Goal: Task Accomplishment & Management: Use online tool/utility

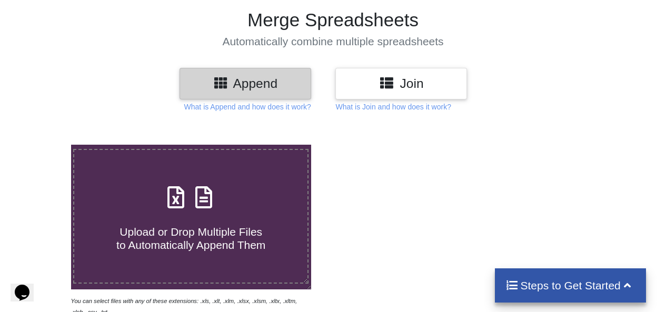
click at [204, 231] on span "Upload or Drop Multiple Files to Automatically Append Them" at bounding box center [190, 238] width 149 height 25
click at [44, 145] on input "Upload or Drop Multiple Files to Automatically Append Them" at bounding box center [44, 145] width 0 height 0
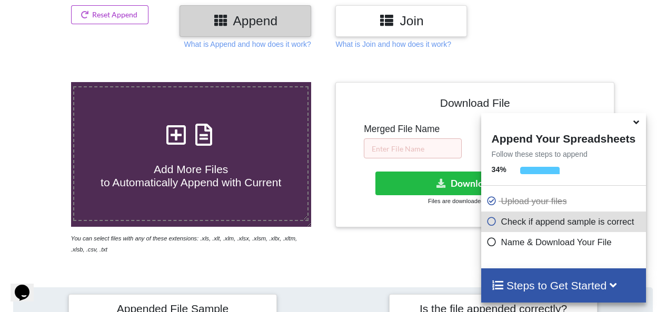
scroll to position [107, 0]
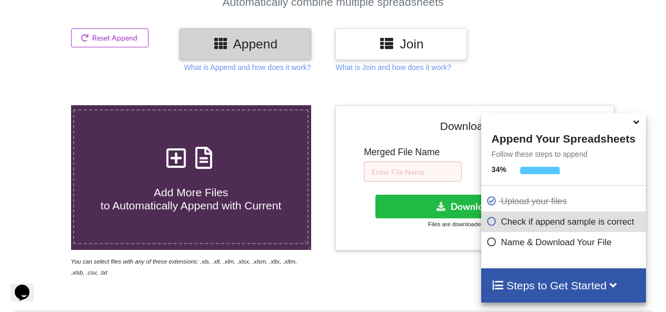
click at [140, 191] on h4 "Add More Files to Automatically Append with Current" at bounding box center [190, 193] width 233 height 40
click at [44, 105] on input "Add More Files to Automatically Append with Current" at bounding box center [44, 105] width 0 height 0
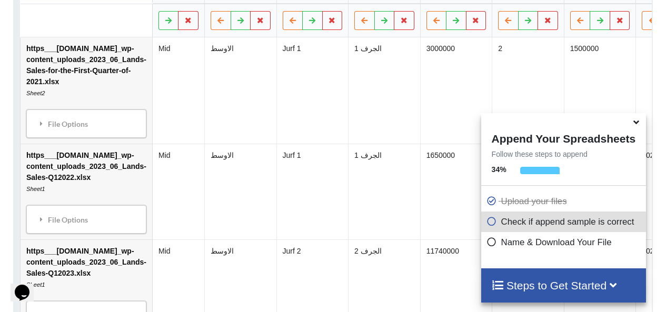
scroll to position [576, 0]
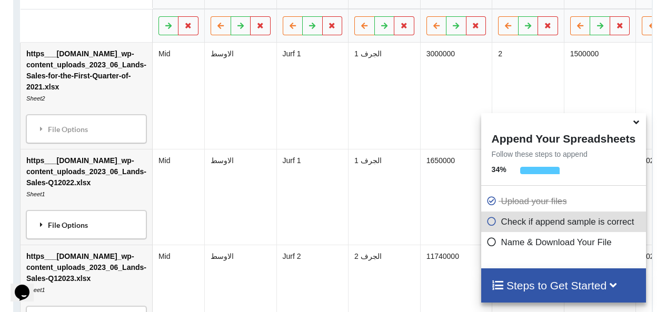
click at [125, 228] on div "File Options" at bounding box center [86, 225] width 114 height 22
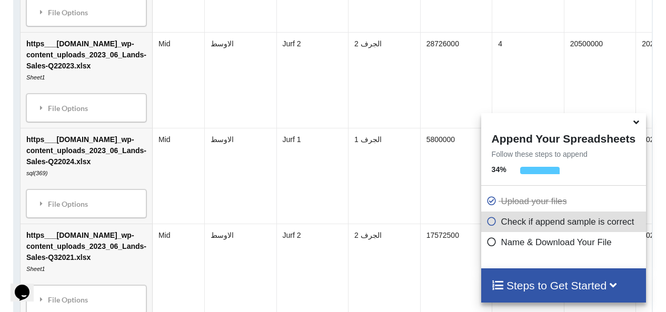
scroll to position [1155, 0]
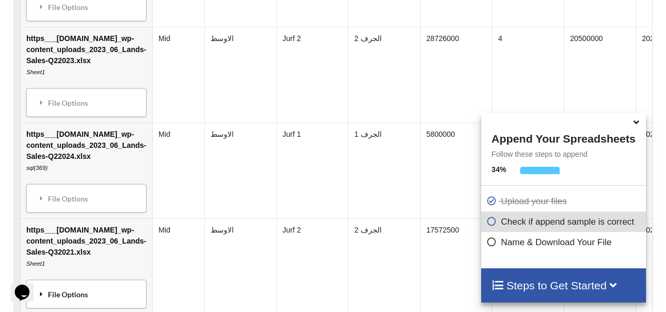
click at [77, 291] on div "File Options" at bounding box center [86, 294] width 114 height 22
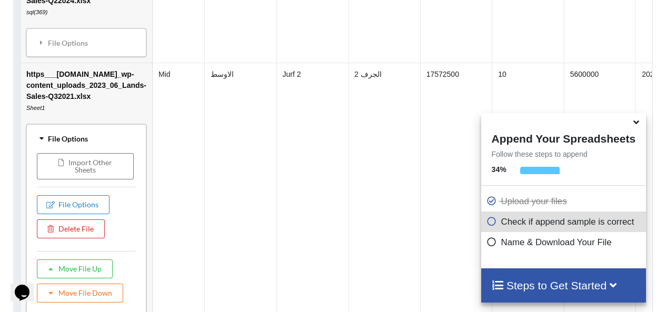
scroll to position [1366, 0]
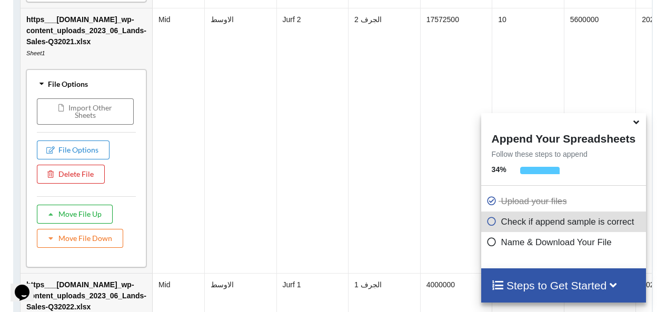
click at [85, 222] on button "Move File Up" at bounding box center [75, 214] width 76 height 19
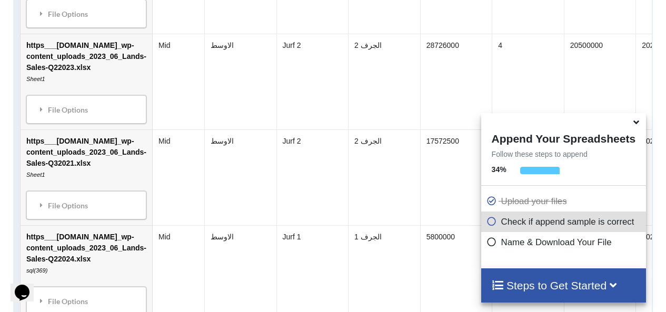
scroll to position [1143, 0]
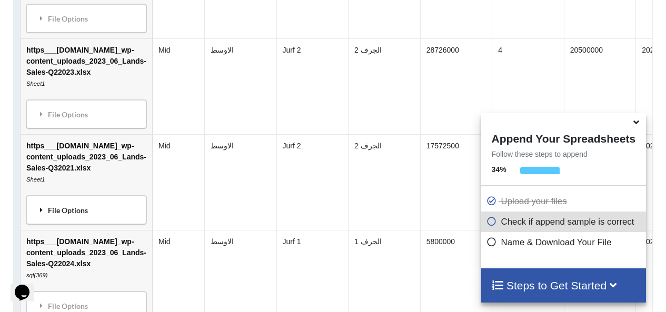
click at [59, 220] on div "File Options" at bounding box center [86, 210] width 114 height 22
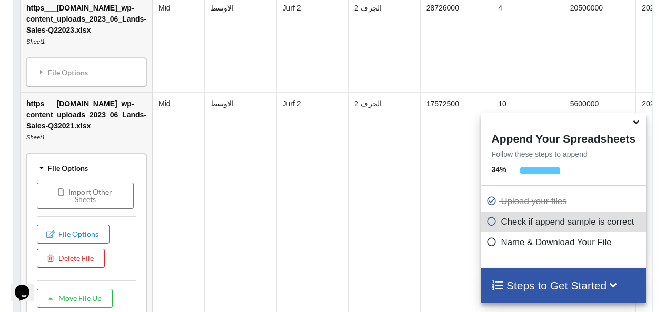
scroll to position [1196, 0]
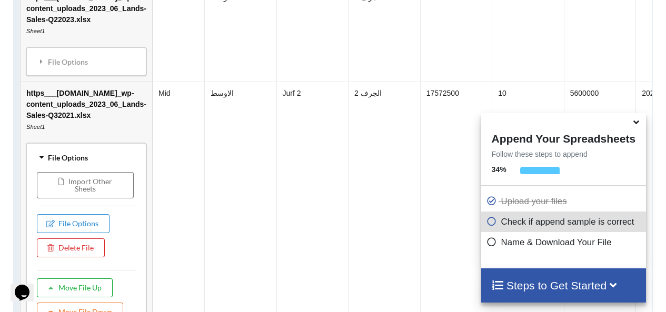
click at [72, 285] on button "Move File Up" at bounding box center [75, 288] width 76 height 19
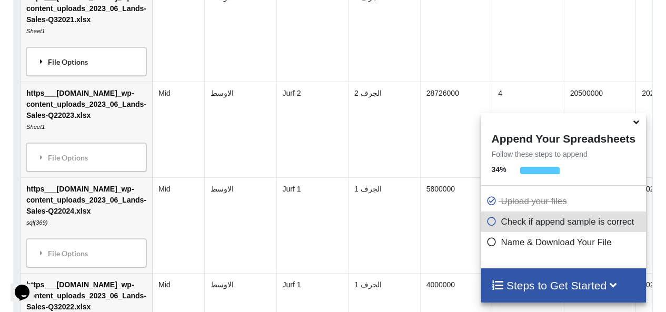
click at [81, 69] on div "File Options" at bounding box center [86, 62] width 114 height 22
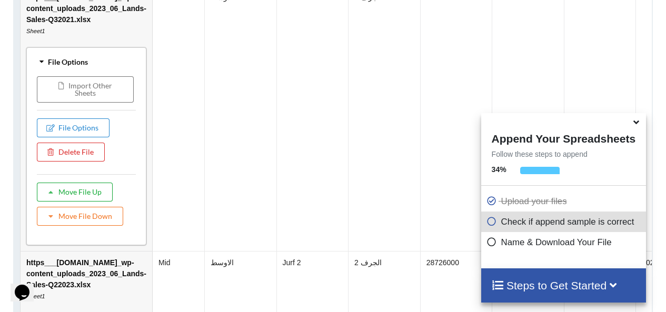
click at [76, 194] on button "Move File Up" at bounding box center [75, 192] width 76 height 19
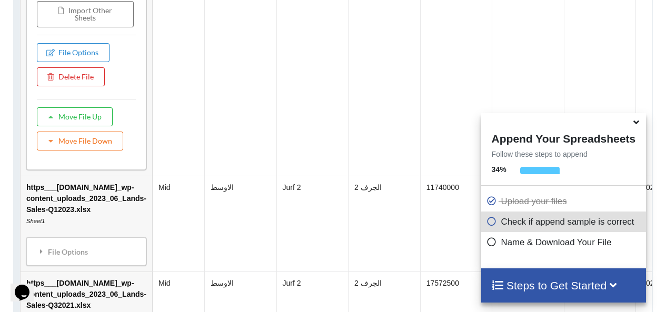
scroll to position [763, 0]
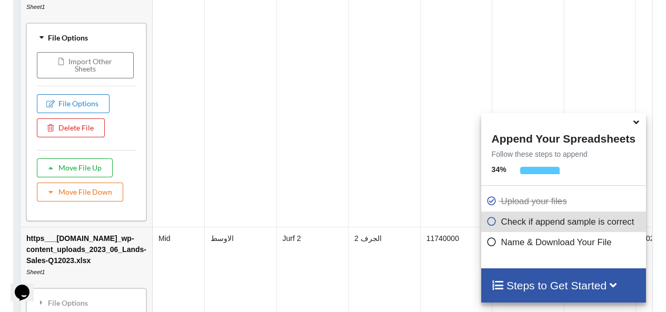
click at [70, 170] on button "Move File Up" at bounding box center [75, 168] width 76 height 19
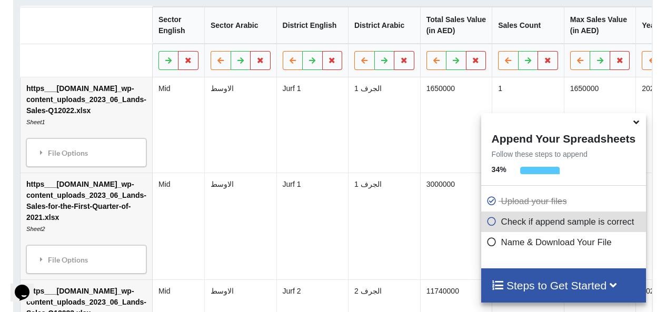
scroll to position [646, 0]
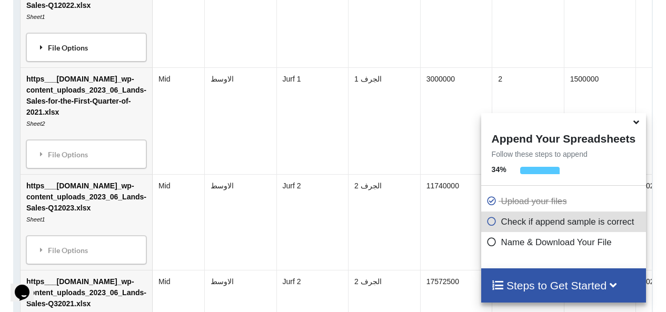
click at [38, 50] on icon at bounding box center [41, 46] width 9 height 7
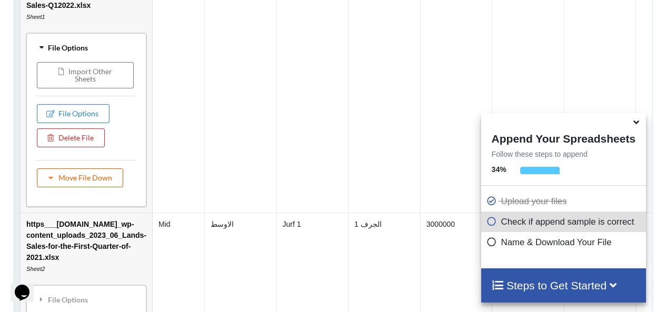
click at [80, 180] on button "Move File Down" at bounding box center [80, 178] width 86 height 19
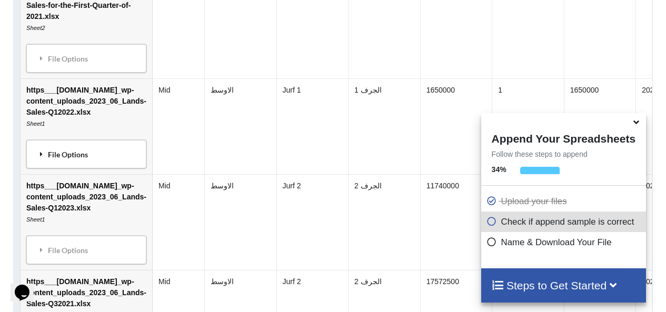
click at [120, 163] on div "File Options" at bounding box center [86, 154] width 114 height 22
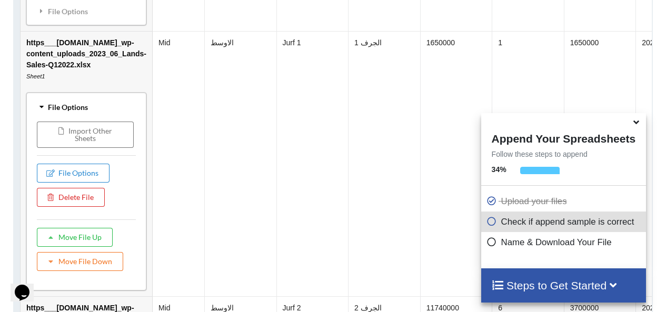
scroll to position [699, 0]
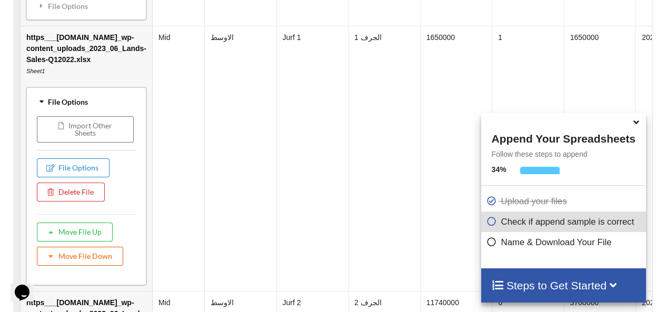
click at [90, 261] on button "Move File Down" at bounding box center [80, 256] width 86 height 19
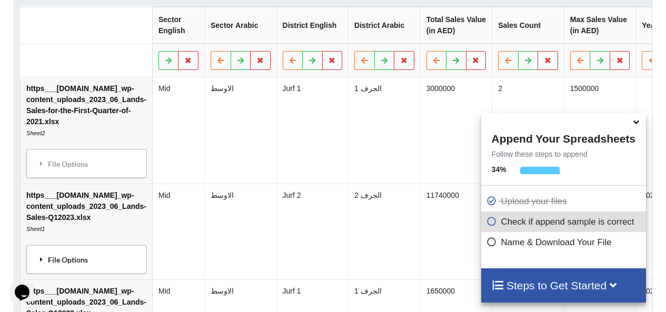
scroll to position [594, 0]
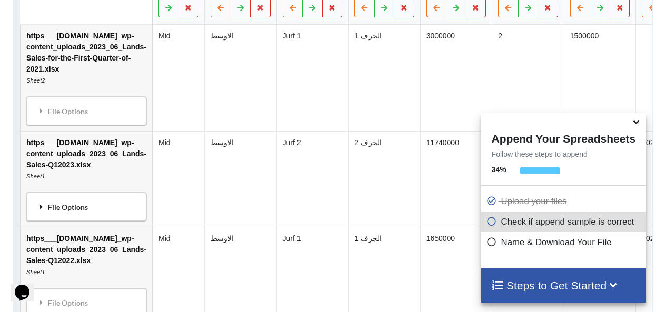
click at [90, 214] on div "File Options" at bounding box center [86, 207] width 114 height 22
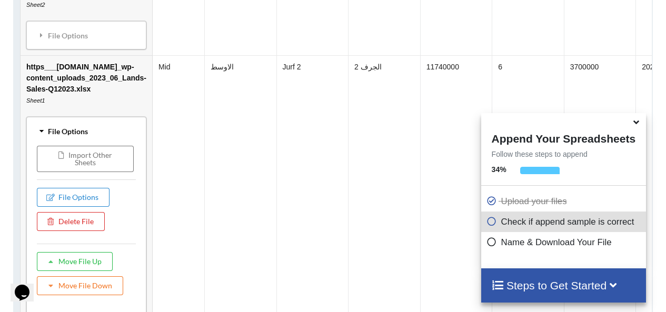
scroll to position [752, 0]
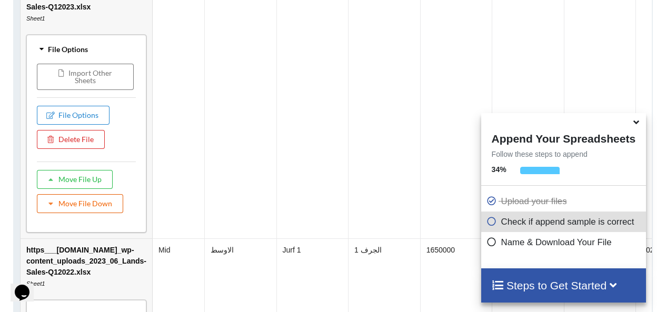
click at [91, 206] on button "Move File Down" at bounding box center [80, 203] width 86 height 19
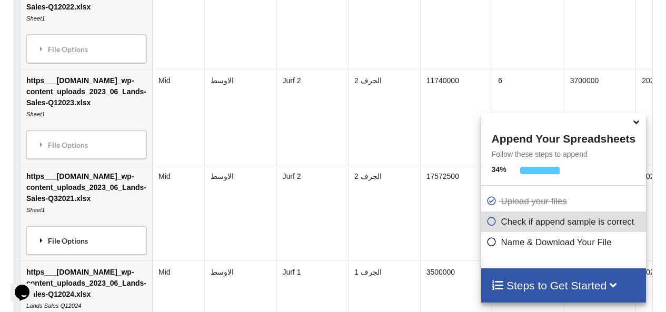
click at [86, 244] on div "File Options" at bounding box center [86, 241] width 114 height 22
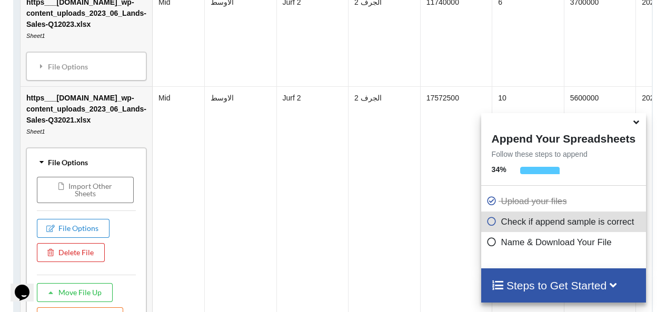
scroll to position [910, 0]
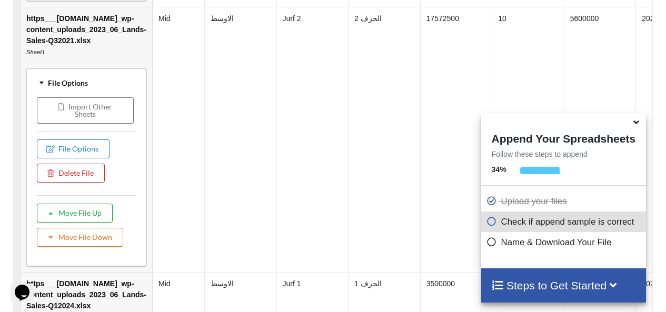
click at [90, 219] on button "Move File Up" at bounding box center [75, 213] width 76 height 19
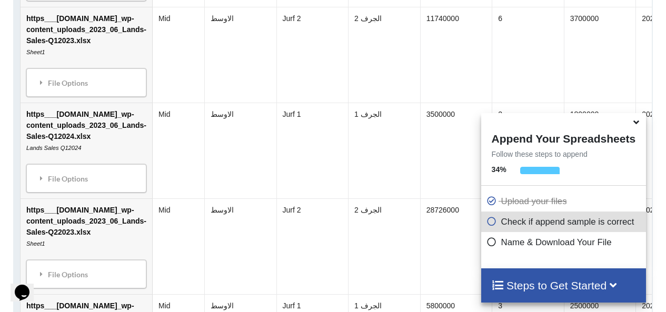
scroll to position [740, 0]
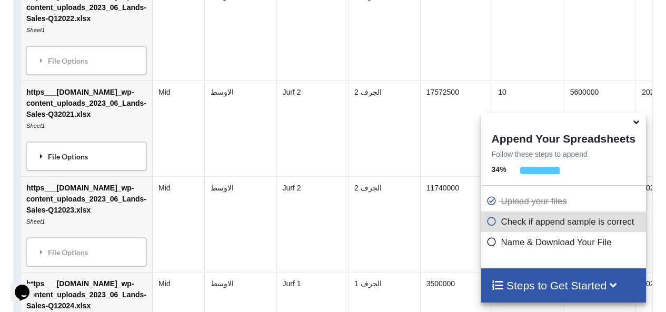
click at [82, 154] on div "File Options" at bounding box center [86, 156] width 114 height 22
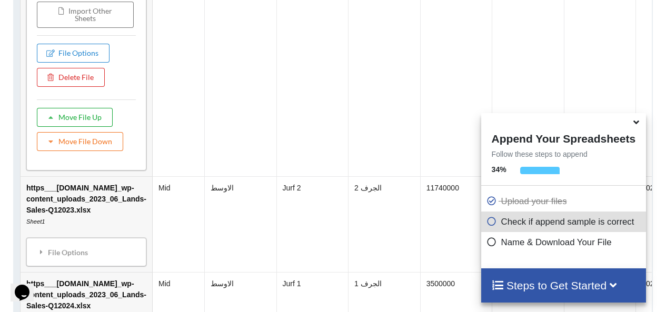
click at [83, 121] on button "Move File Up" at bounding box center [75, 117] width 76 height 19
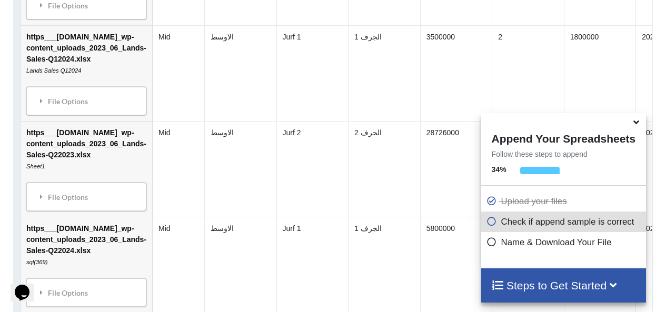
scroll to position [951, 0]
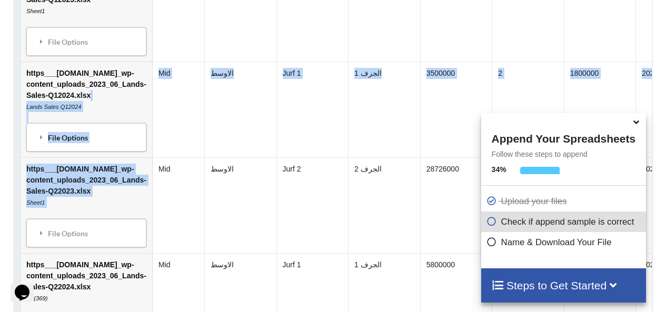
drag, startPoint x: 120, startPoint y: 104, endPoint x: 140, endPoint y: 200, distance: 98.4
click at [88, 100] on td "https___[DOMAIN_NAME]_wp-content_uploads_2023_06_Lands-Sales-Q12024.xlsx Lands …" at bounding box center [87, 110] width 132 height 96
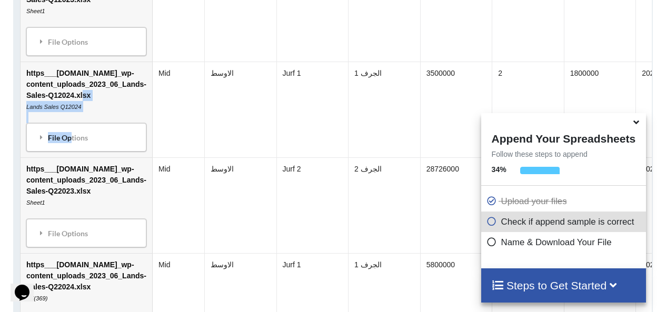
drag, startPoint x: 71, startPoint y: 142, endPoint x: 81, endPoint y: 101, distance: 42.3
click at [81, 101] on td "https___[DOMAIN_NAME]_wp-content_uploads_2023_06_Lands-Sales-Q12024.xlsx Lands …" at bounding box center [87, 110] width 132 height 96
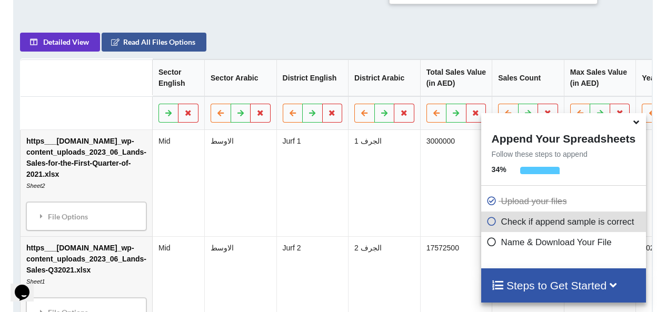
scroll to position [477, 0]
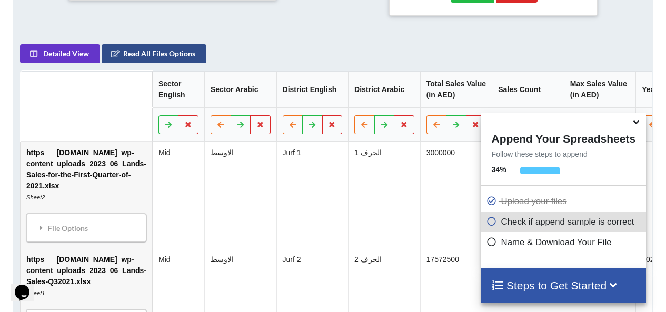
click at [161, 59] on button "Read All Files Options" at bounding box center [154, 53] width 105 height 19
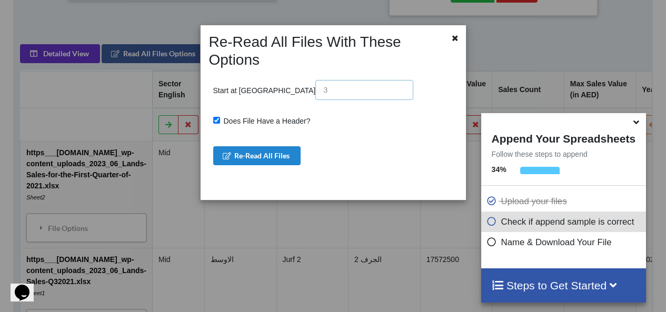
click at [315, 81] on input "text" at bounding box center [364, 90] width 98 height 20
click at [315, 80] on input "text" at bounding box center [364, 90] width 98 height 20
drag, startPoint x: 267, startPoint y: 75, endPoint x: 269, endPoint y: 69, distance: 6.4
click at [315, 80] on input "text" at bounding box center [364, 90] width 98 height 20
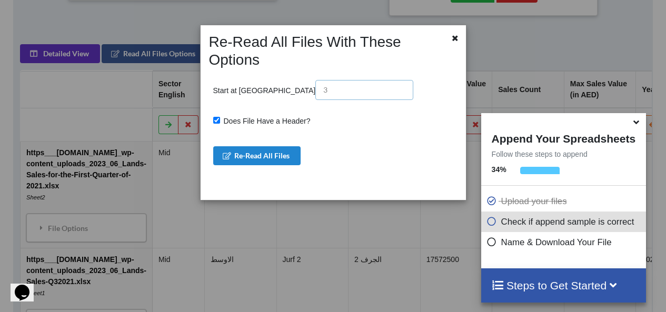
click at [315, 80] on input "text" at bounding box center [364, 90] width 98 height 20
click at [452, 38] on icon at bounding box center [455, 36] width 9 height 7
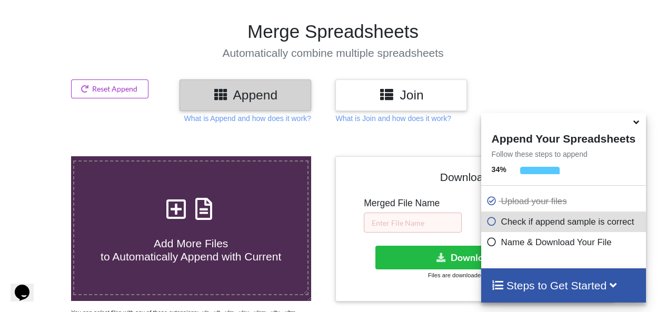
scroll to position [55, 0]
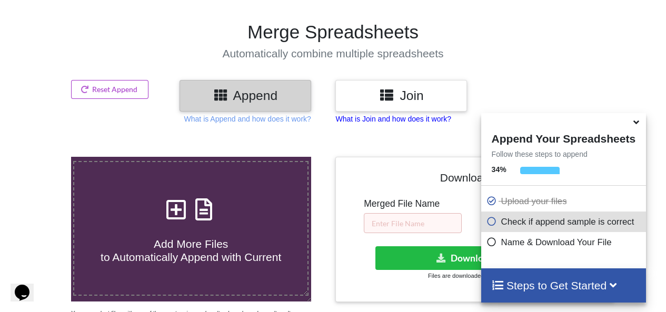
click at [429, 119] on p "What is Join and how does it work?" at bounding box center [392, 119] width 115 height 11
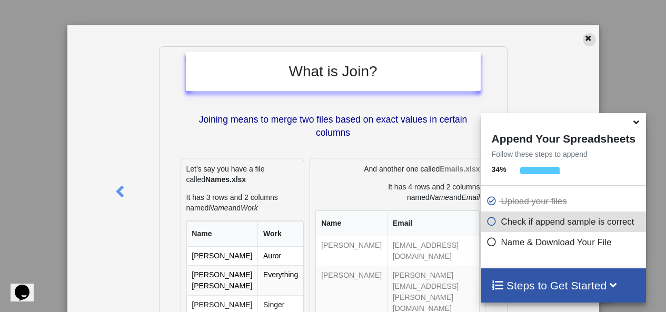
click at [584, 39] on icon at bounding box center [588, 36] width 9 height 7
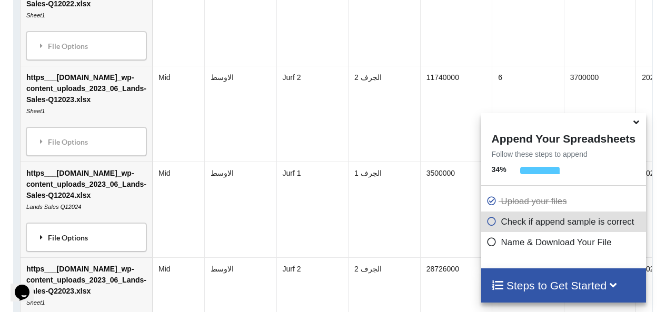
scroll to position [898, 0]
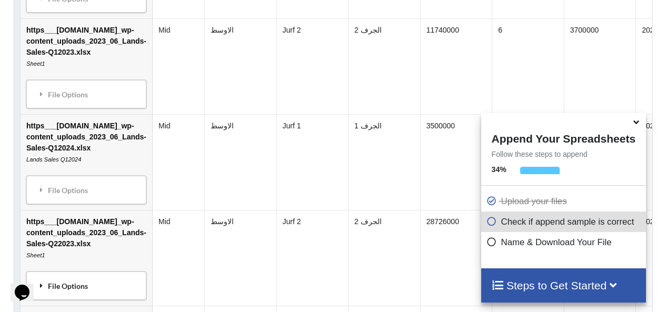
click at [86, 288] on div "File Options" at bounding box center [86, 286] width 114 height 22
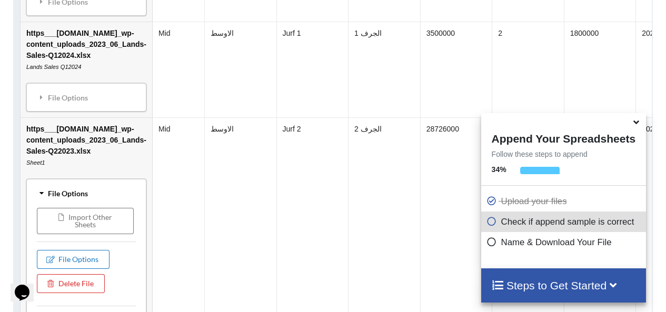
scroll to position [1003, 0]
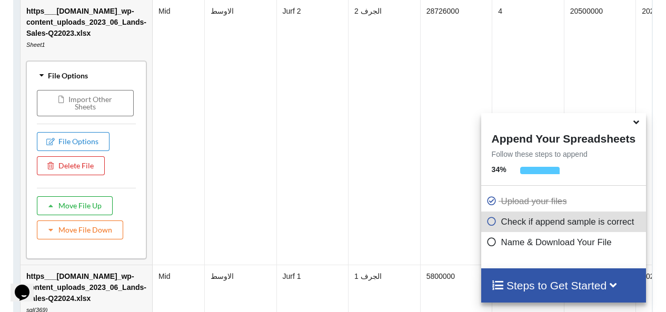
click at [64, 215] on button "Move File Up" at bounding box center [75, 205] width 76 height 19
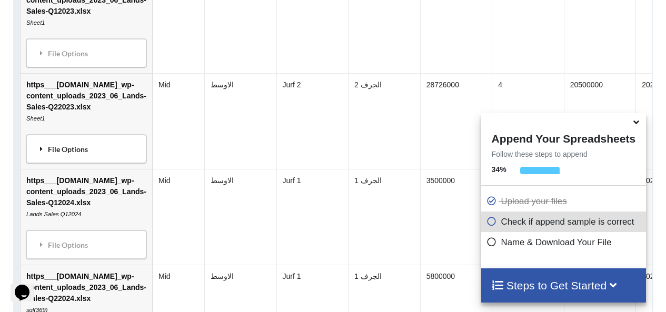
click at [109, 160] on div "File Options" at bounding box center [86, 149] width 114 height 22
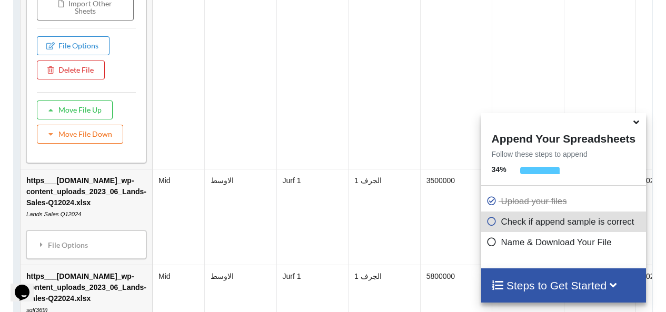
click at [107, 211] on td "https___[DOMAIN_NAME]_wp-content_uploads_2023_06_Lands-Sales-Q12024.xlsx Lands …" at bounding box center [87, 217] width 132 height 96
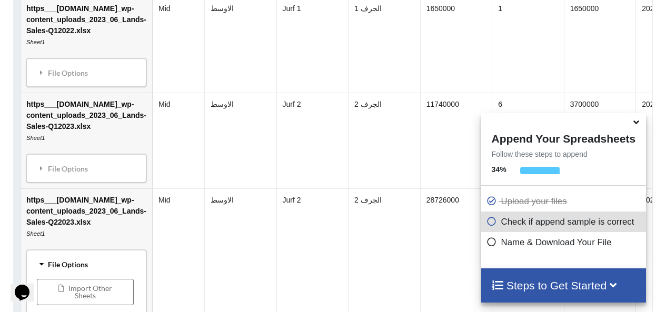
scroll to position [793, 0]
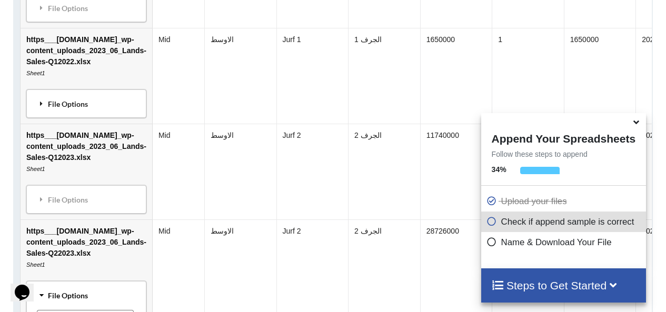
click at [103, 115] on div "File Options" at bounding box center [86, 104] width 114 height 22
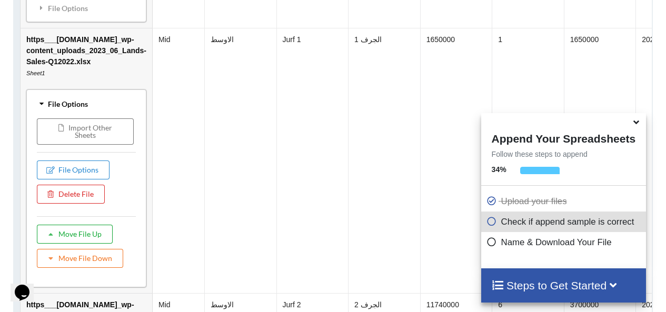
click at [91, 238] on button "Move File Up" at bounding box center [75, 234] width 76 height 19
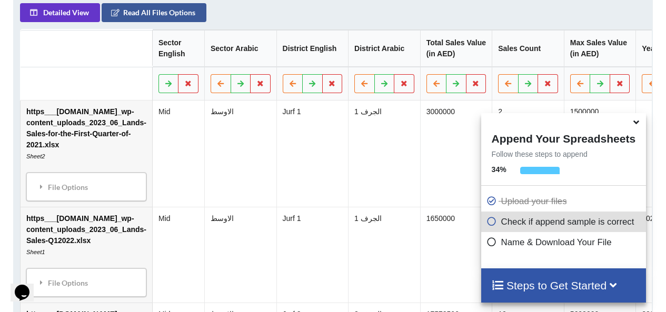
scroll to position [570, 0]
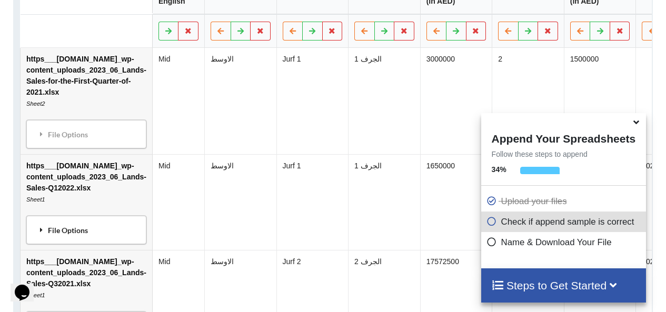
click at [96, 239] on div "File Options" at bounding box center [86, 230] width 114 height 22
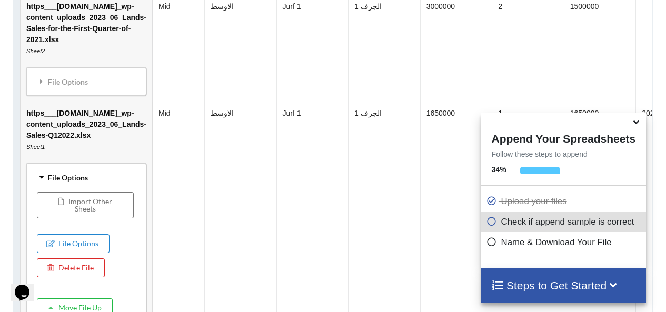
scroll to position [676, 0]
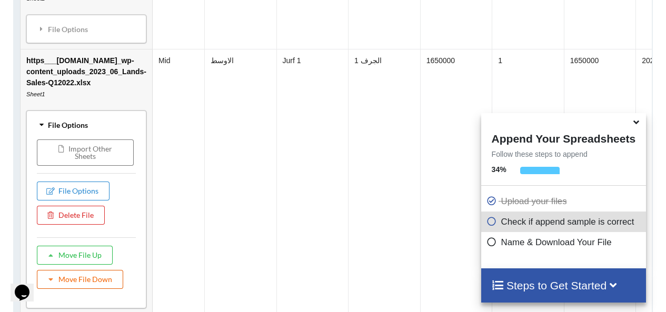
click at [110, 281] on button "Move File Down" at bounding box center [80, 279] width 86 height 19
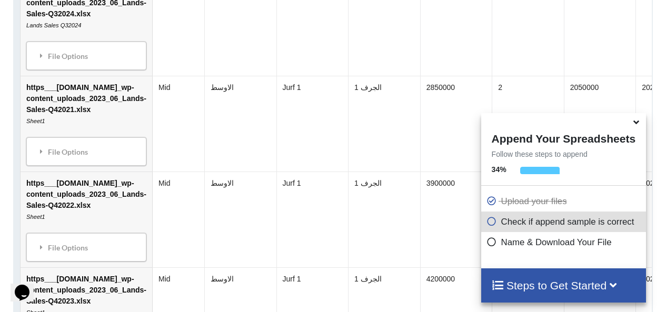
scroll to position [1676, 0]
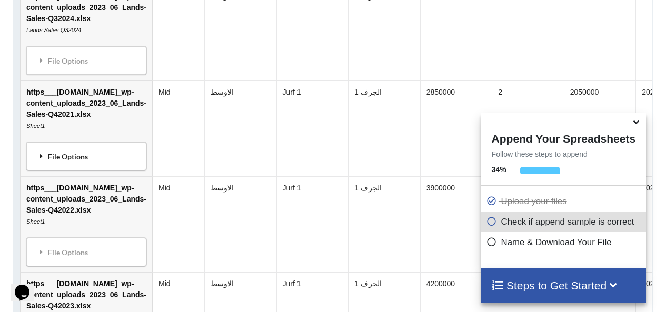
click at [87, 159] on div "File Options" at bounding box center [86, 156] width 114 height 22
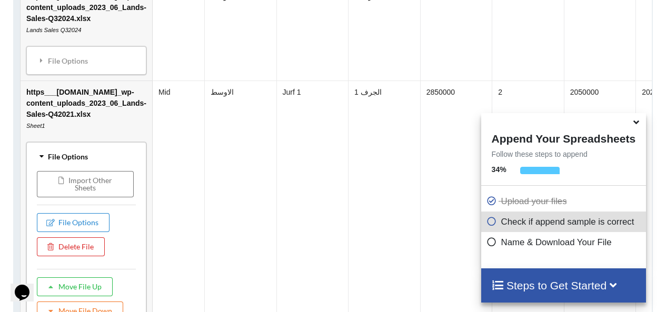
scroll to position [1729, 0]
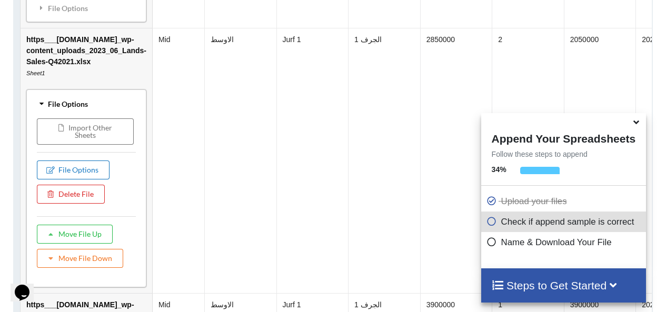
click at [78, 170] on button "File Options" at bounding box center [73, 170] width 73 height 19
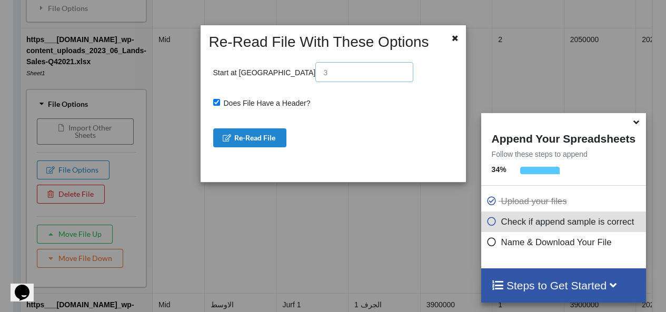
click at [315, 78] on input "text" at bounding box center [364, 72] width 98 height 20
click at [461, 34] on div at bounding box center [454, 42] width 22 height 18
click at [456, 38] on icon at bounding box center [455, 36] width 9 height 7
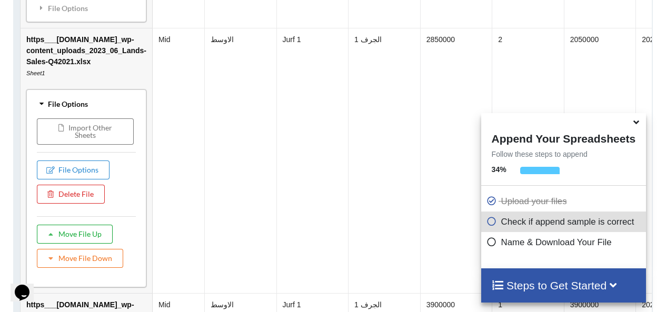
click at [62, 244] on button "Move File Up" at bounding box center [75, 234] width 76 height 19
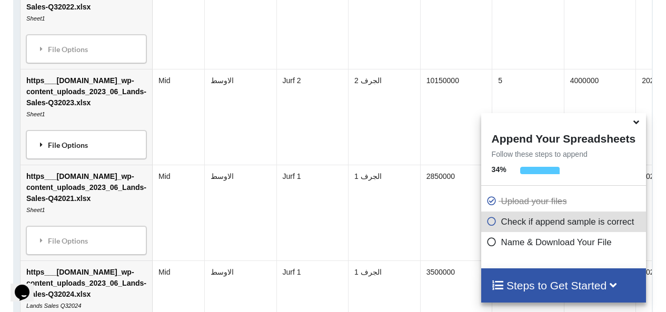
scroll to position [1507, 0]
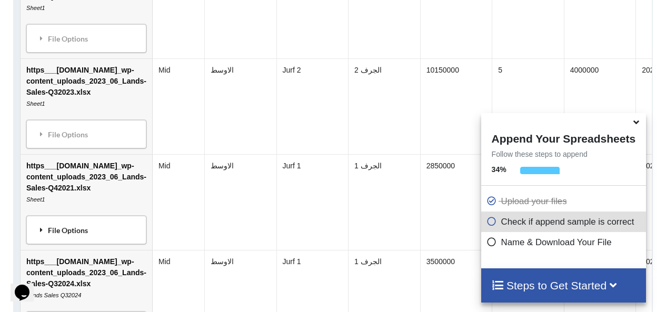
click at [111, 241] on div "File Options" at bounding box center [86, 230] width 114 height 22
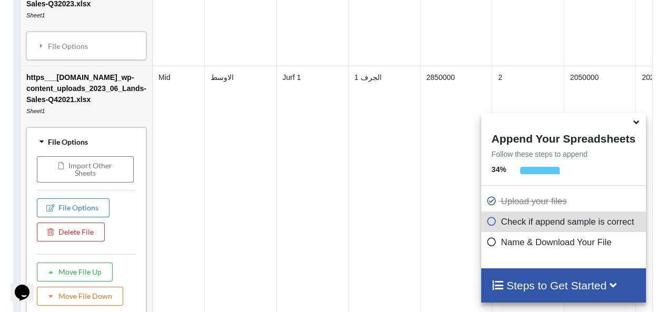
scroll to position [1665, 0]
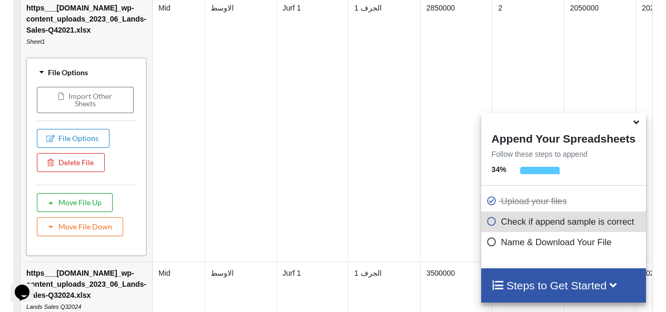
click at [84, 205] on button "Move File Up" at bounding box center [75, 202] width 76 height 19
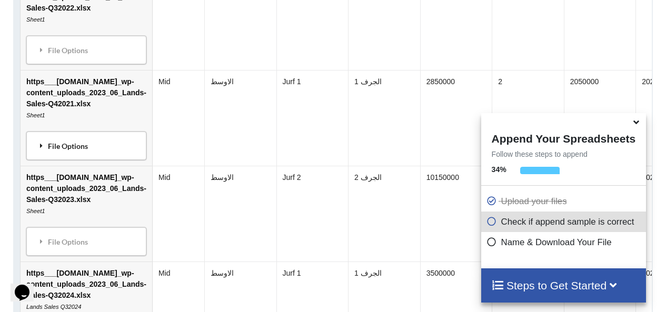
click at [121, 143] on div "File Options" at bounding box center [86, 146] width 114 height 22
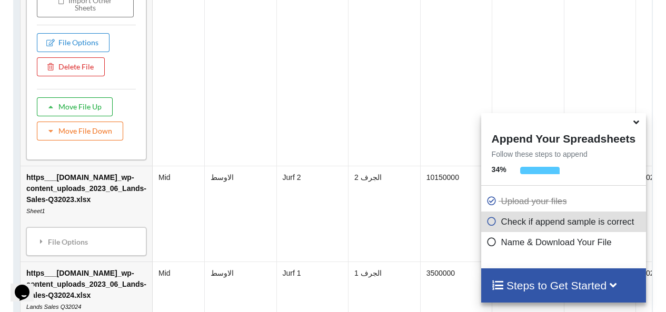
click at [81, 114] on button "Move File Up" at bounding box center [75, 106] width 76 height 19
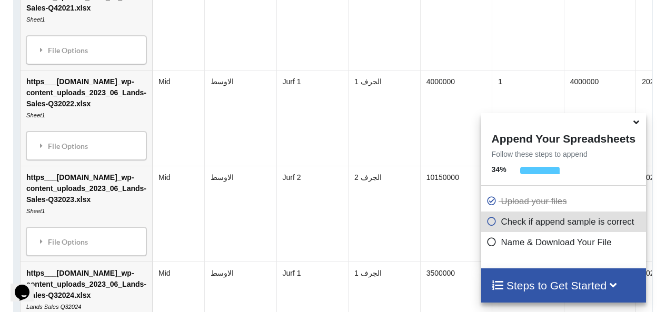
click at [87, 64] on div "File Options Import Other Sheets File Options Delete File Move File Up Move Fil…" at bounding box center [86, 50] width 120 height 28
click at [91, 61] on div "File Options" at bounding box center [86, 50] width 114 height 22
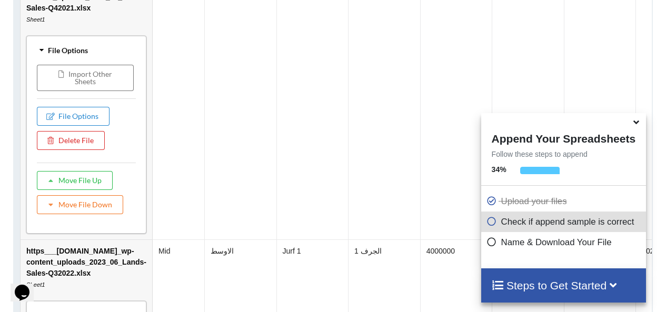
scroll to position [1665, 0]
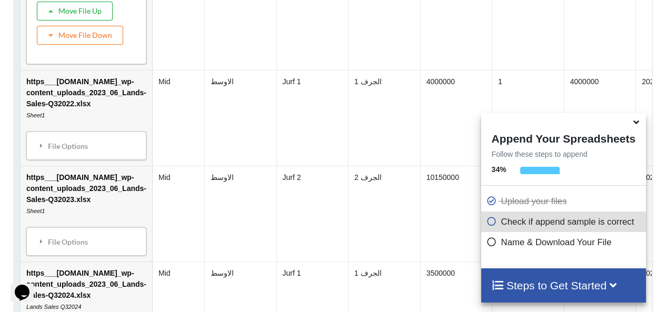
click at [72, 17] on button "Move File Up" at bounding box center [75, 11] width 76 height 19
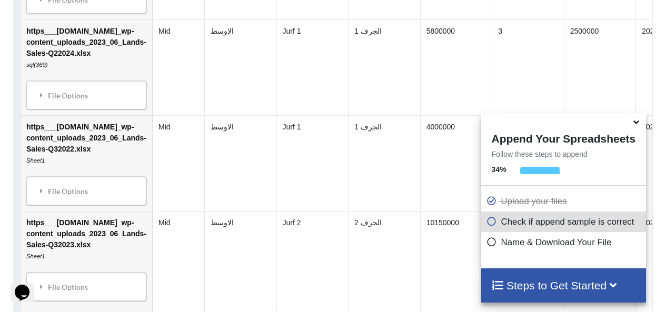
scroll to position [1390, 0]
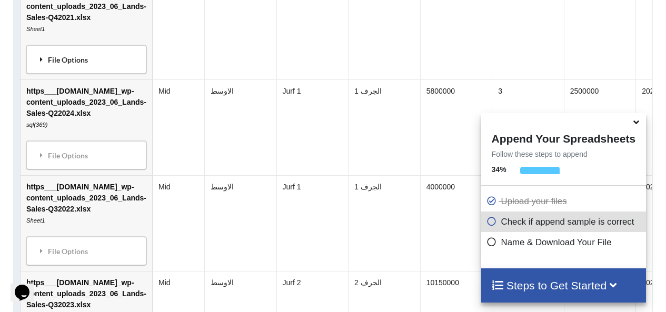
click at [95, 68] on div "File Options" at bounding box center [86, 59] width 114 height 22
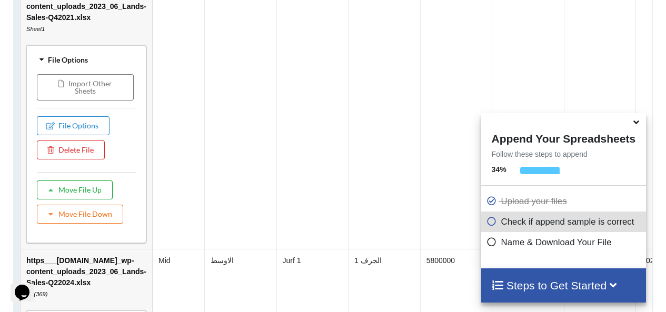
click at [97, 191] on button "Move File Up" at bounding box center [75, 190] width 76 height 19
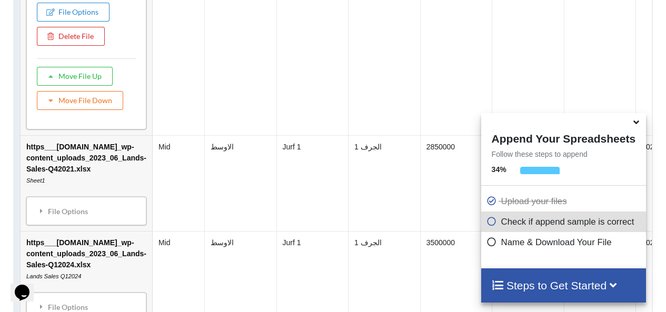
scroll to position [1115, 0]
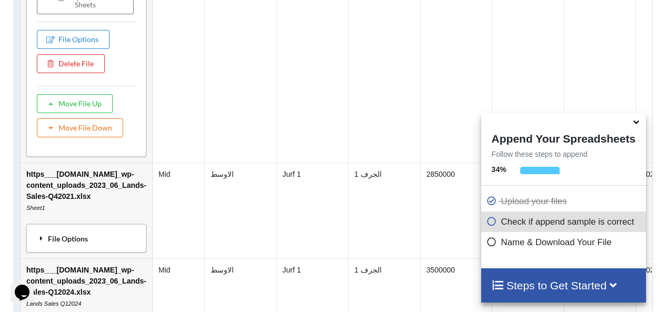
click at [87, 241] on div "File Options" at bounding box center [86, 239] width 114 height 22
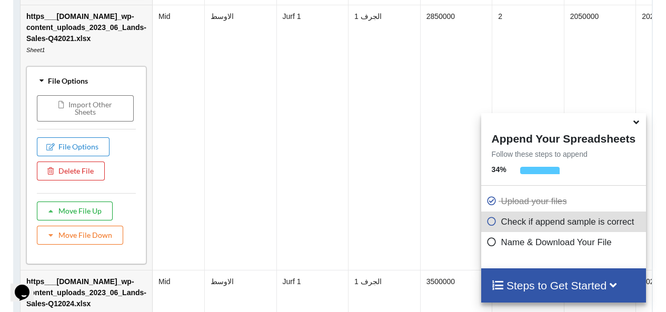
click at [99, 211] on button "Move File Up" at bounding box center [75, 211] width 76 height 19
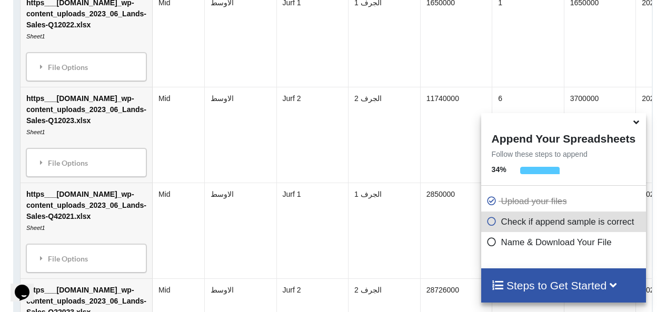
scroll to position [828, 0]
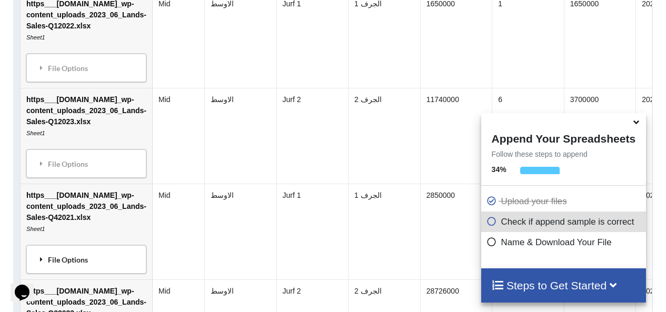
click at [61, 259] on div "File Options" at bounding box center [86, 260] width 114 height 22
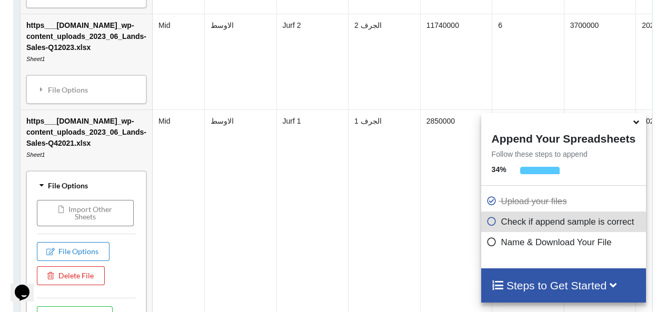
scroll to position [934, 0]
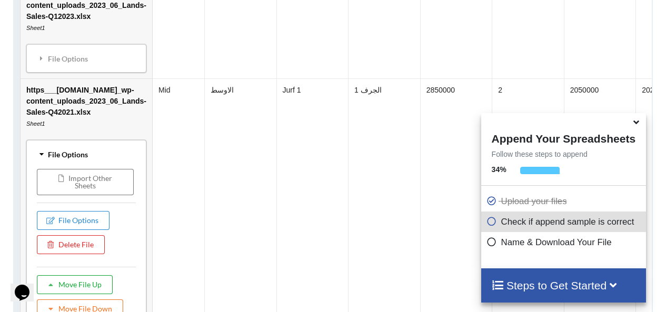
click at [94, 289] on button "Move File Up" at bounding box center [75, 284] width 76 height 19
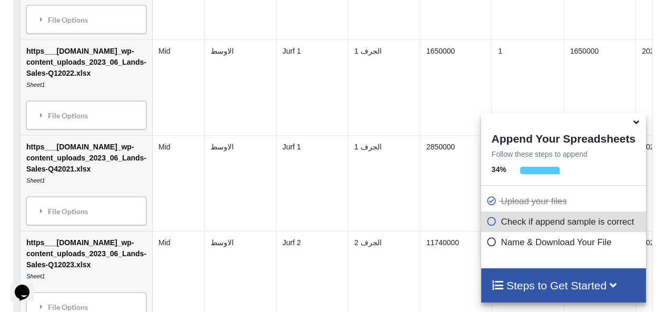
scroll to position [776, 0]
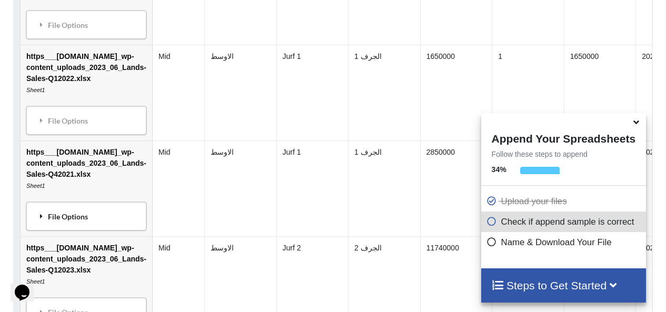
click at [98, 227] on div "File Options" at bounding box center [86, 216] width 114 height 22
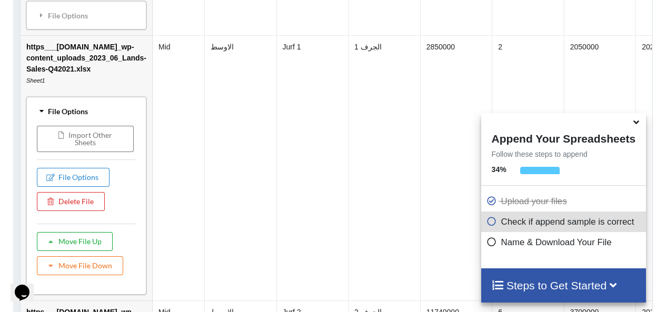
click at [93, 250] on button "Move File Up" at bounding box center [75, 241] width 76 height 19
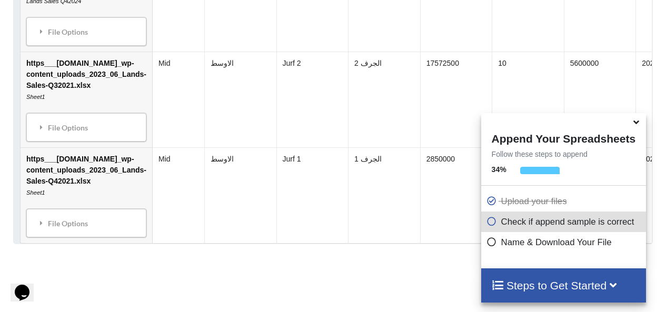
scroll to position [1923, 0]
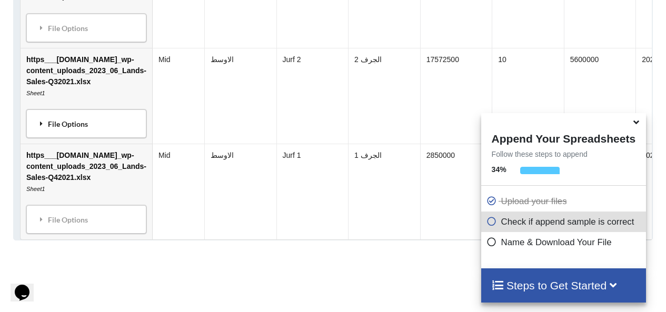
click at [112, 127] on div "File Options" at bounding box center [86, 124] width 114 height 22
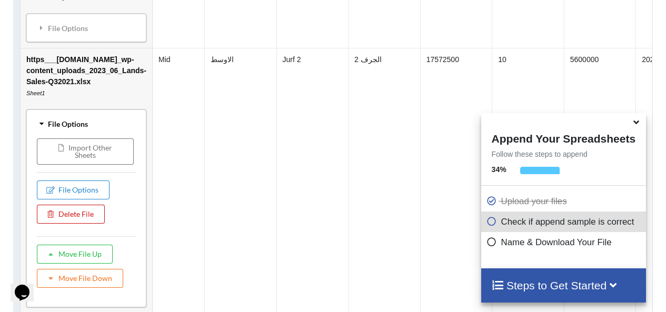
click at [84, 220] on button "Delete File" at bounding box center [71, 214] width 68 height 19
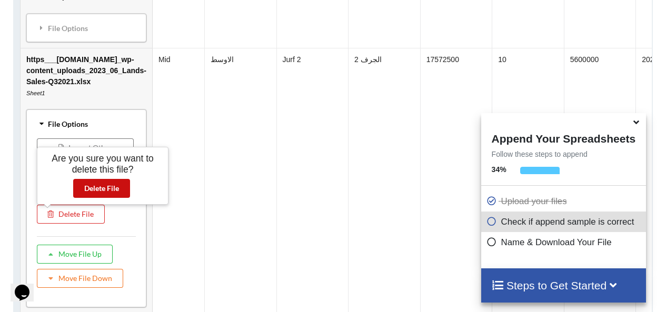
click at [117, 185] on button "Delete File" at bounding box center [101, 188] width 57 height 19
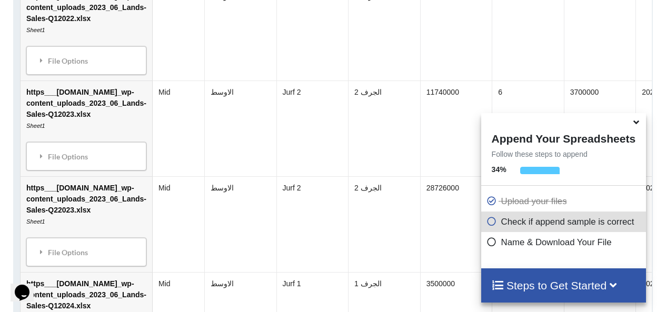
scroll to position [922, 0]
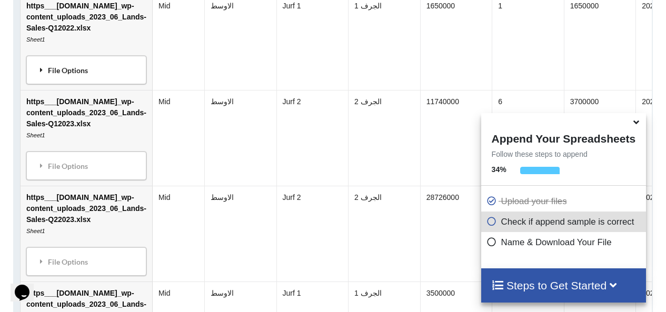
click at [102, 81] on div "File Options" at bounding box center [86, 70] width 114 height 22
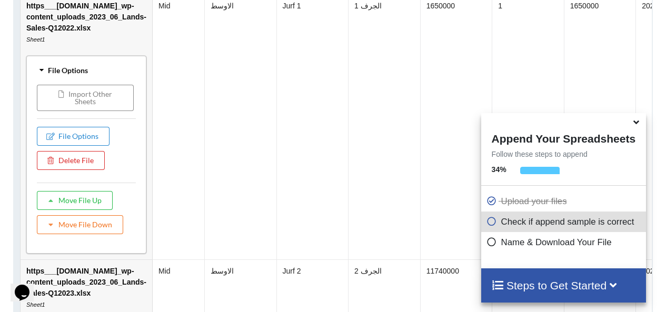
click at [105, 106] on button "Import Other Sheets" at bounding box center [85, 98] width 97 height 26
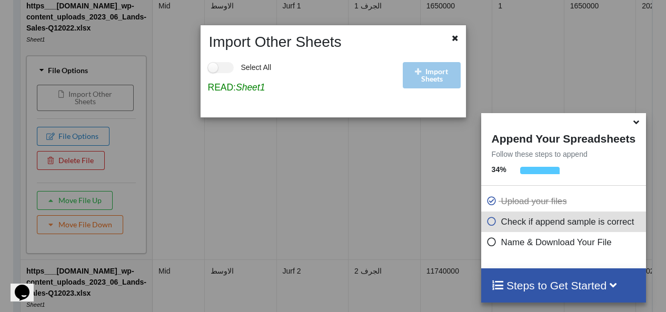
click at [446, 72] on div "Import Sheets" at bounding box center [432, 80] width 65 height 58
click at [456, 36] on icon at bounding box center [455, 36] width 9 height 7
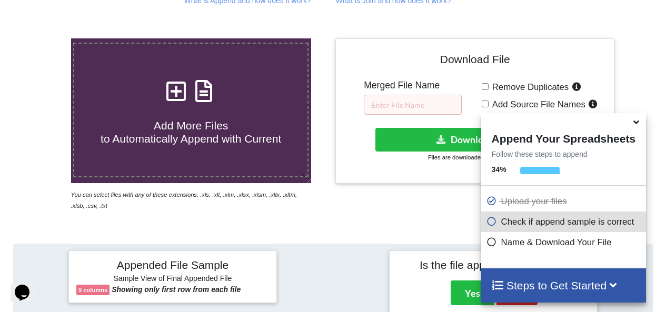
scroll to position [80, 0]
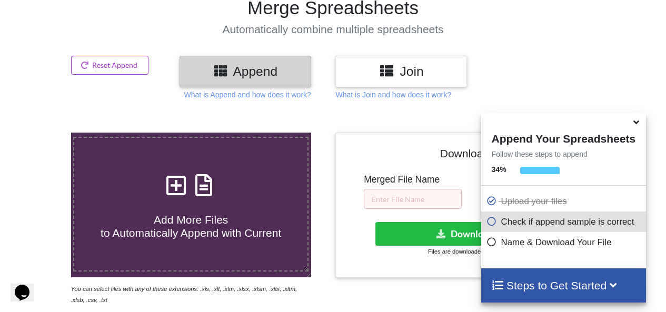
click at [187, 180] on icon at bounding box center [176, 180] width 26 height 22
click at [44, 133] on input "Add More Files to Automatically Append with Current" at bounding box center [44, 133] width 0 height 0
type input "C:\fakepath\https___[DOMAIN_NAME]_wp-content_uploads_2023_06_Lands-Sales-Q22022…"
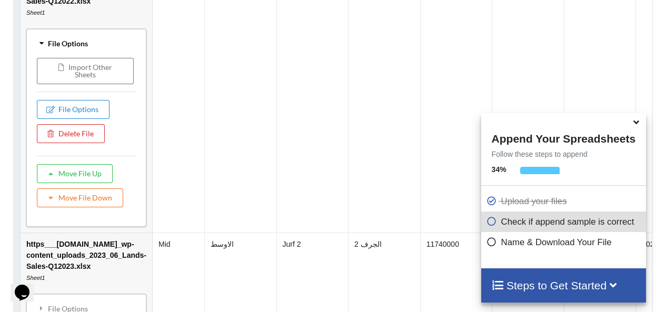
scroll to position [944, 0]
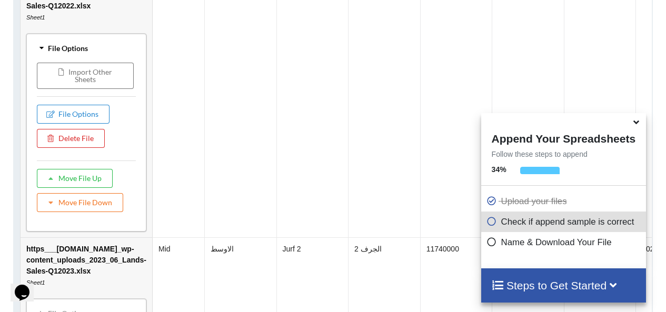
click at [45, 49] on icon at bounding box center [41, 47] width 7 height 9
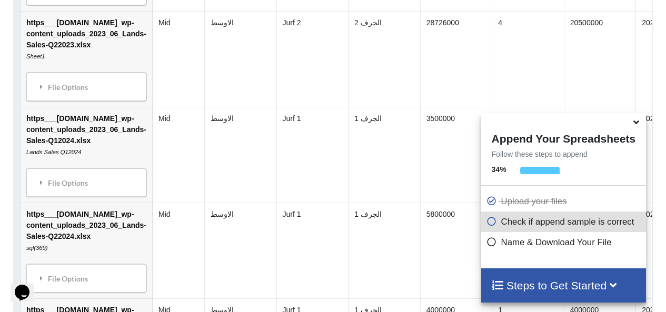
scroll to position [1102, 0]
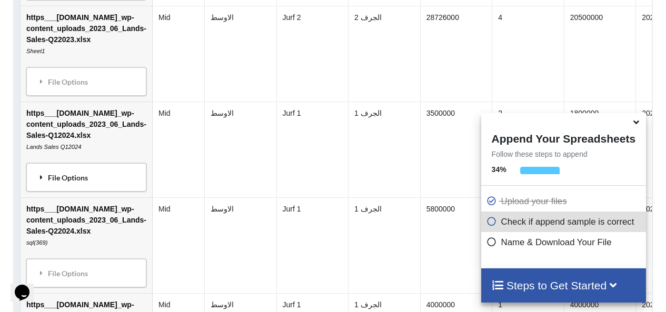
click at [110, 182] on div "File Options" at bounding box center [86, 177] width 114 height 22
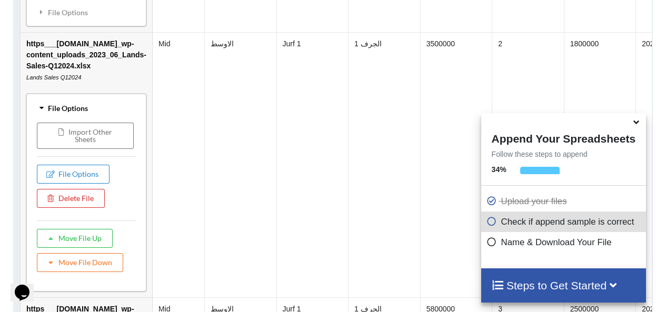
scroll to position [1208, 0]
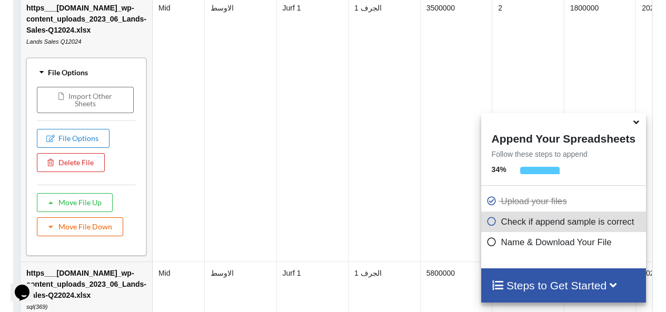
click at [80, 231] on button "Move File Down" at bounding box center [80, 227] width 86 height 19
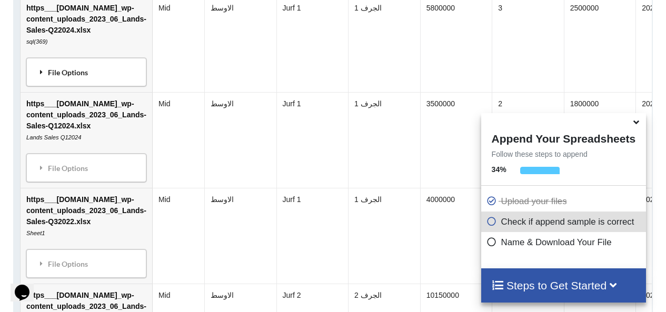
scroll to position [1155, 0]
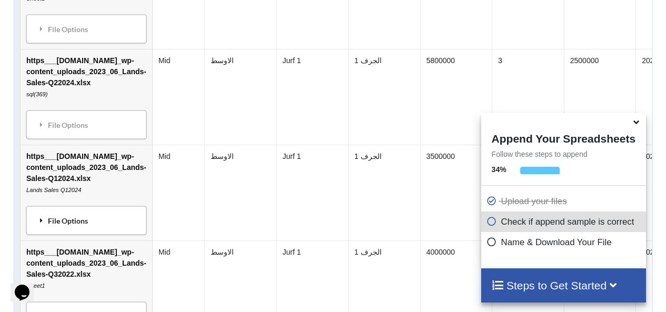
click at [112, 221] on div "File Options" at bounding box center [86, 221] width 114 height 22
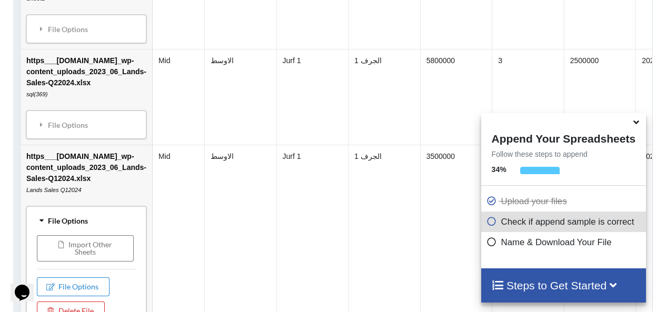
scroll to position [1208, 0]
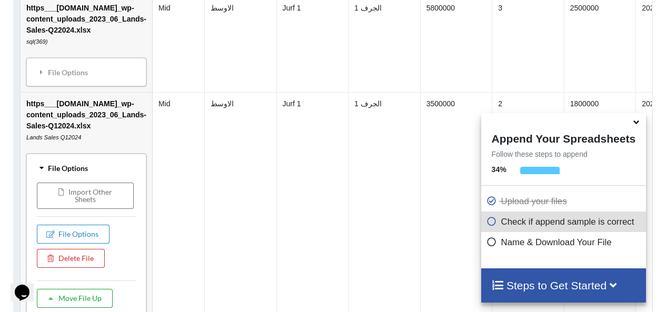
click at [97, 305] on button "Move File Up" at bounding box center [75, 298] width 76 height 19
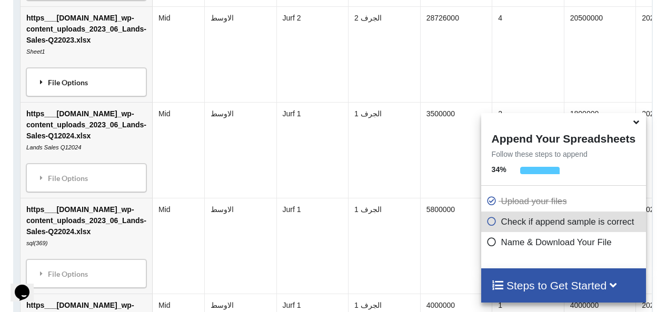
scroll to position [1102, 0]
click at [92, 186] on div "File Options" at bounding box center [86, 177] width 114 height 22
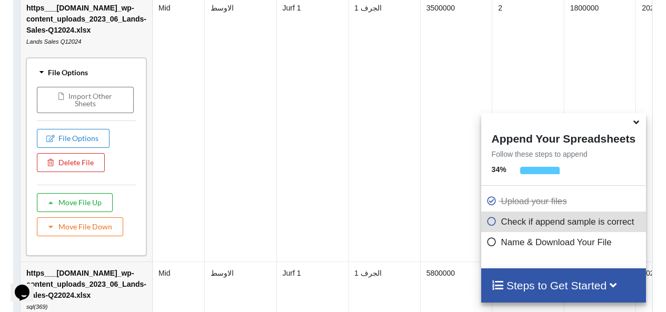
click at [93, 204] on button "Move File Up" at bounding box center [75, 202] width 76 height 19
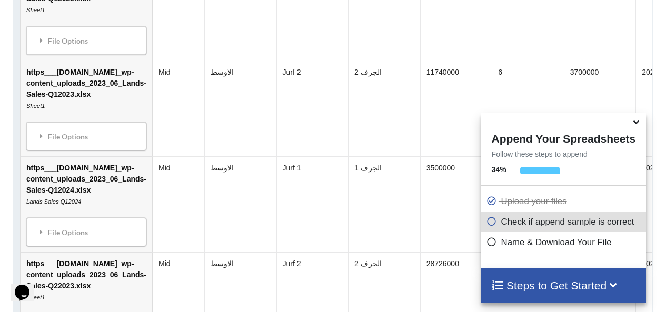
scroll to position [933, 0]
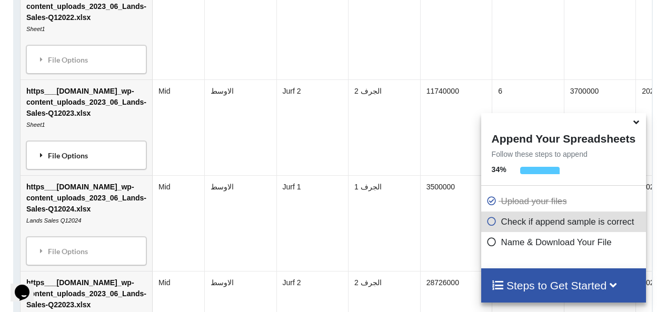
click at [70, 160] on div "File Options" at bounding box center [86, 155] width 114 height 22
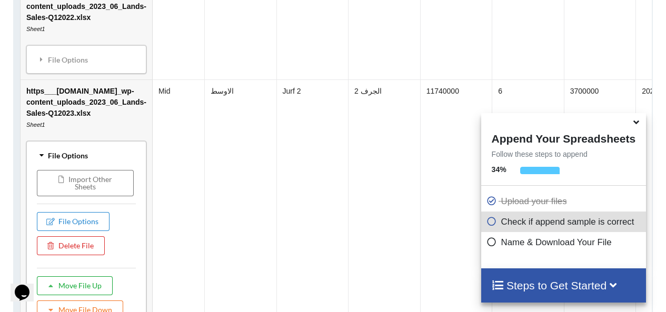
click at [87, 283] on button "Move File Up" at bounding box center [75, 286] width 76 height 19
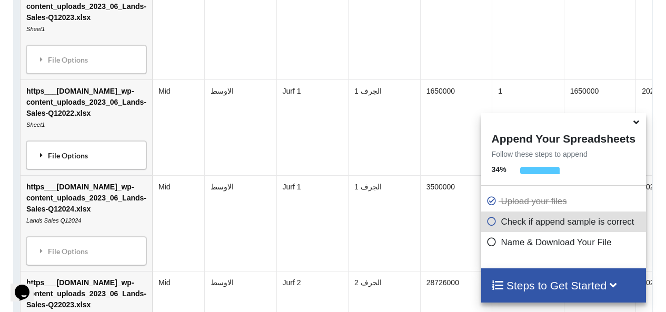
click at [84, 153] on div "File Options" at bounding box center [86, 155] width 114 height 22
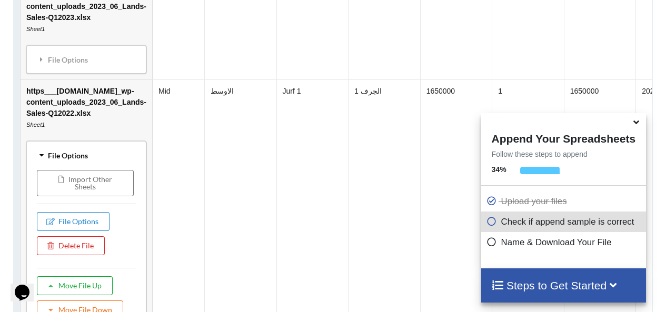
click at [93, 289] on button "Move File Up" at bounding box center [75, 286] width 76 height 19
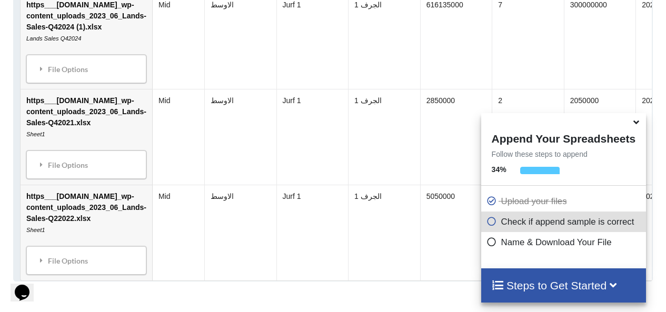
scroll to position [1986, 0]
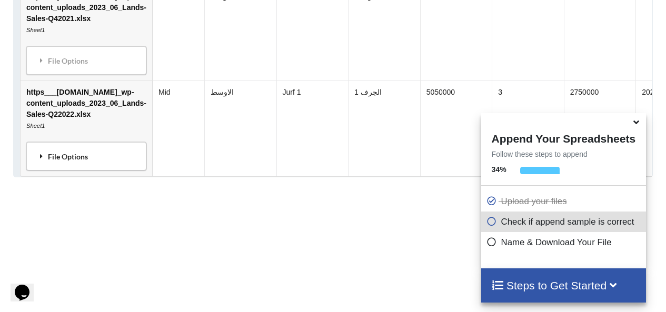
click at [71, 161] on div "File Options" at bounding box center [86, 156] width 114 height 22
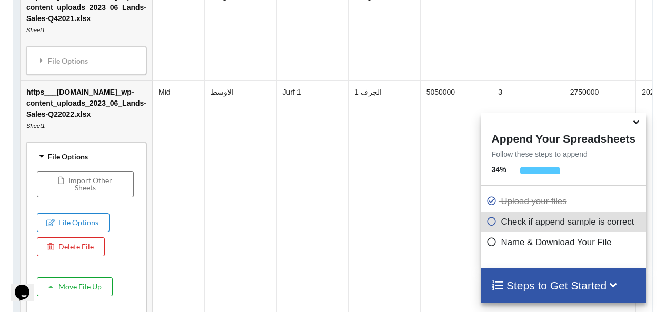
click at [98, 293] on button "Move File Up" at bounding box center [75, 287] width 76 height 19
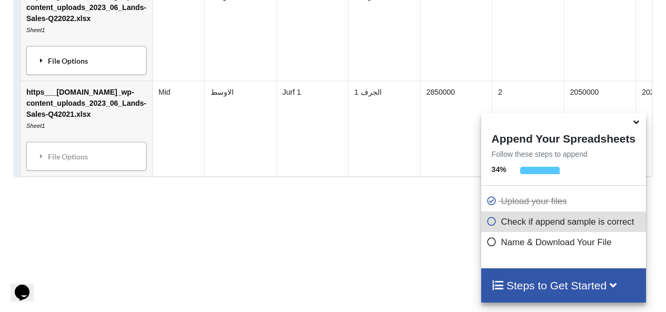
click at [100, 60] on div "File Options" at bounding box center [86, 61] width 114 height 22
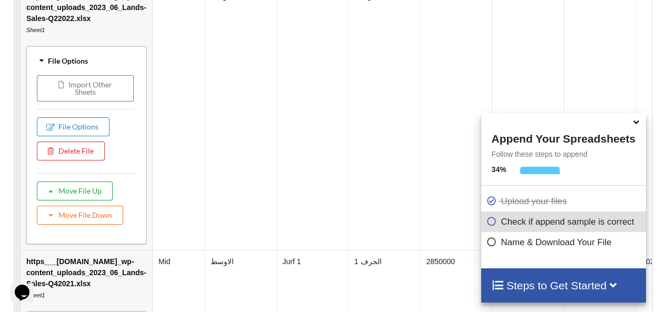
click at [93, 194] on button "Move File Up" at bounding box center [75, 191] width 76 height 19
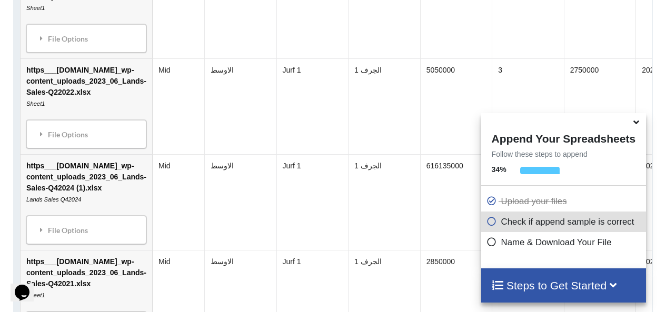
click at [89, 145] on div "File Options" at bounding box center [86, 134] width 114 height 22
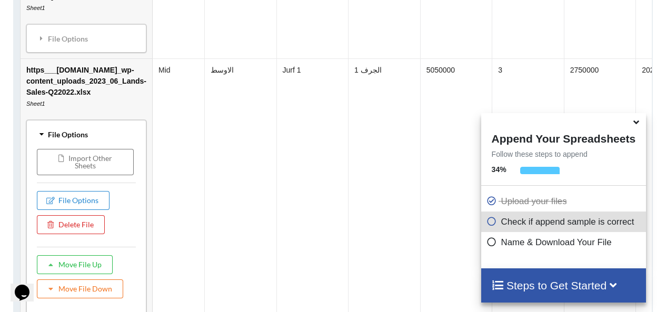
scroll to position [1986, 0]
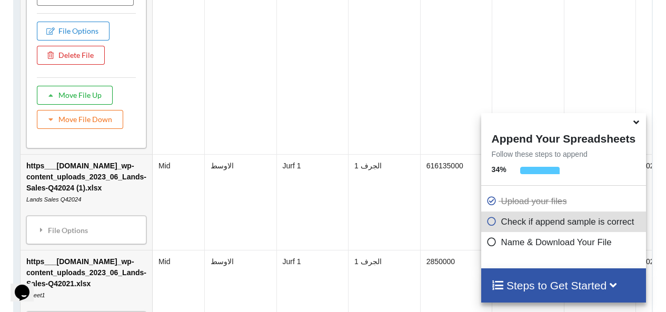
click at [101, 103] on button "Move File Up" at bounding box center [75, 95] width 76 height 19
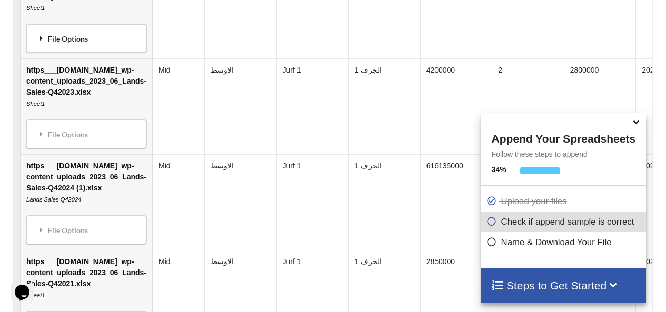
click at [101, 50] on div "File Options" at bounding box center [86, 38] width 114 height 22
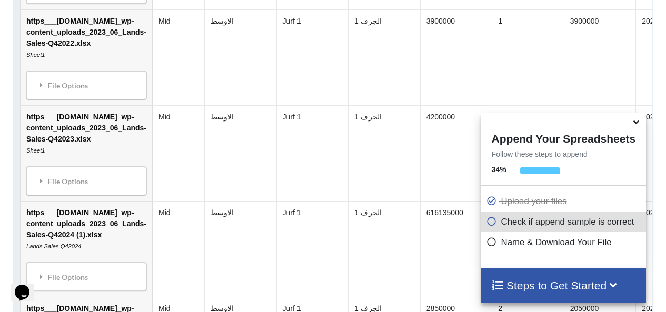
scroll to position [1711, 0]
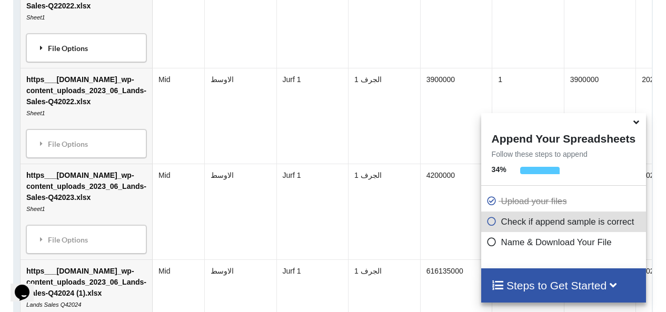
click at [68, 50] on div "File Options" at bounding box center [86, 48] width 114 height 22
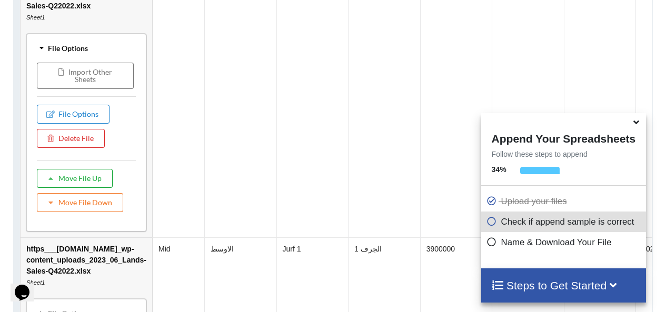
click at [97, 184] on button "Move File Up" at bounding box center [75, 178] width 76 height 19
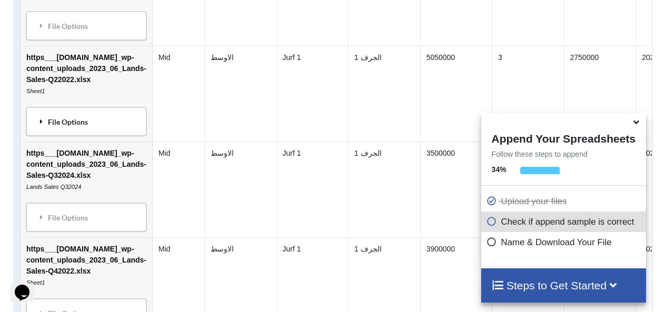
click at [103, 132] on div "File Options" at bounding box center [86, 122] width 114 height 22
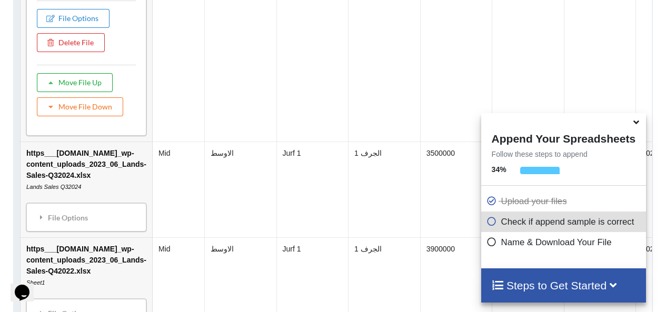
click at [93, 87] on button "Move File Up" at bounding box center [75, 82] width 76 height 19
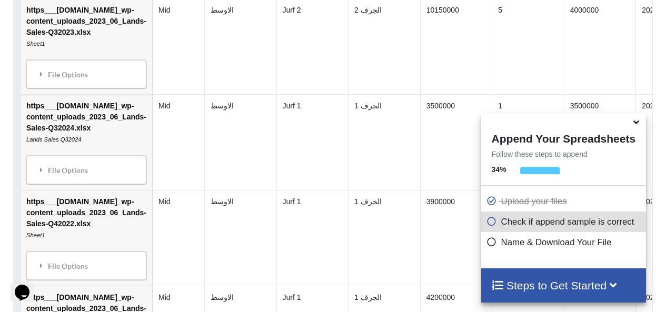
scroll to position [1594, 0]
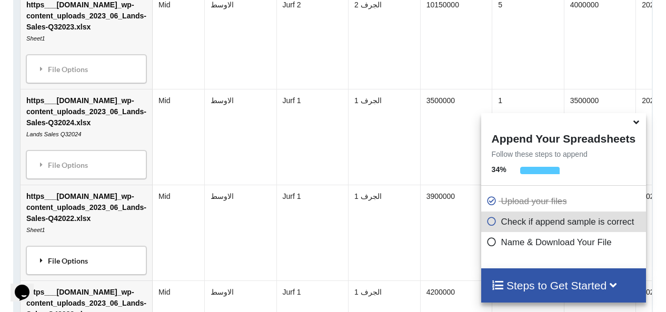
click at [103, 264] on div "File Options" at bounding box center [86, 261] width 114 height 22
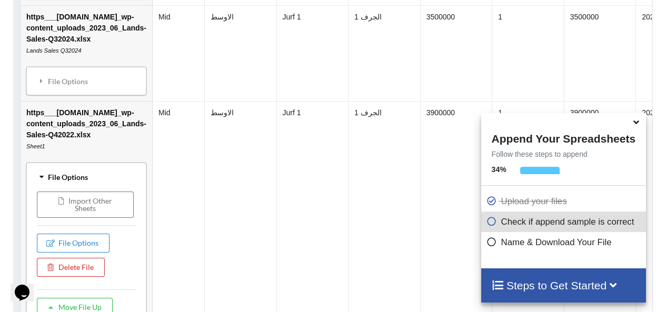
scroll to position [1700, 0]
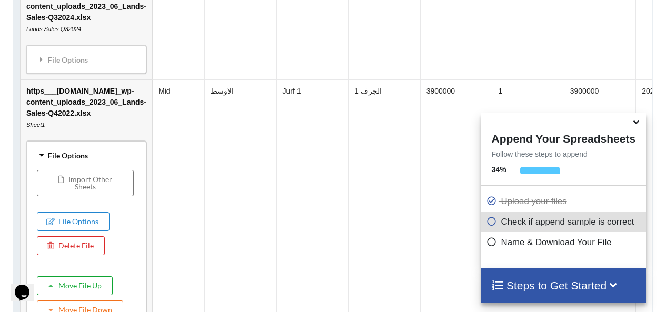
click at [87, 293] on button "Move File Up" at bounding box center [75, 286] width 76 height 19
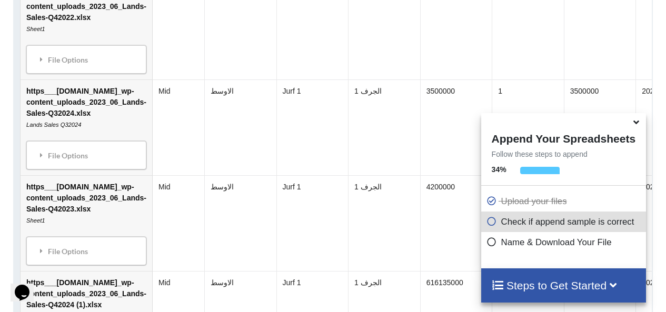
scroll to position [1647, 0]
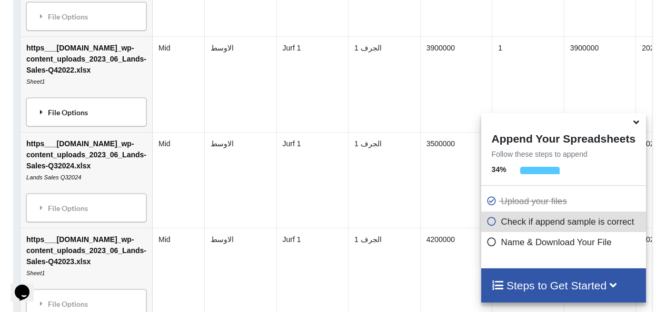
click at [100, 122] on div "File Options" at bounding box center [86, 112] width 114 height 22
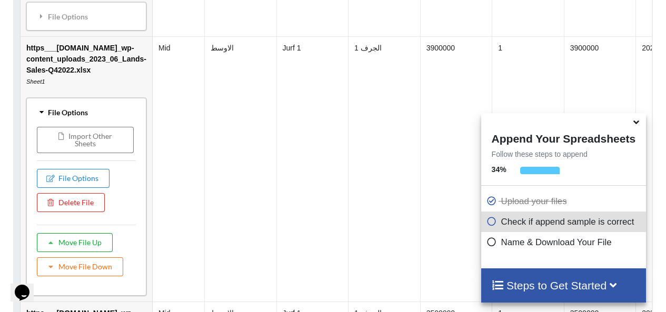
click at [81, 249] on button "Move File Up" at bounding box center [75, 242] width 76 height 19
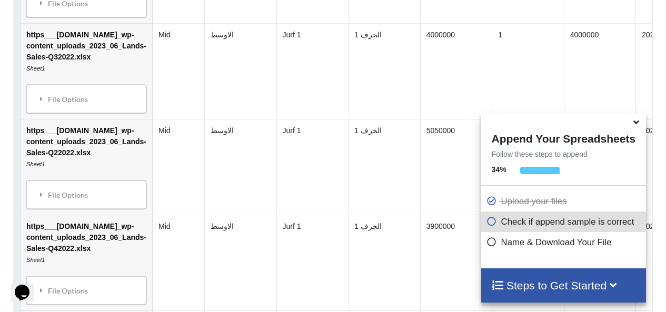
scroll to position [1372, 0]
click at [75, 199] on div "File Options" at bounding box center [86, 195] width 114 height 22
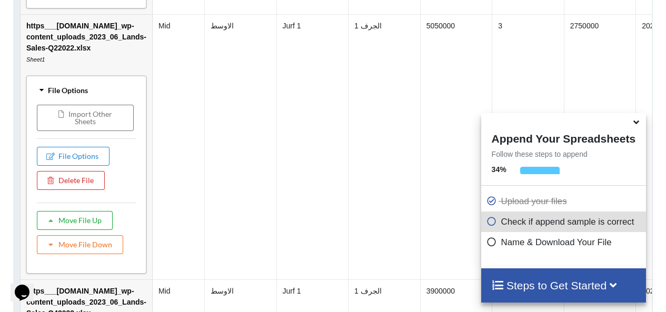
click at [85, 230] on button "Move File Up" at bounding box center [75, 220] width 76 height 19
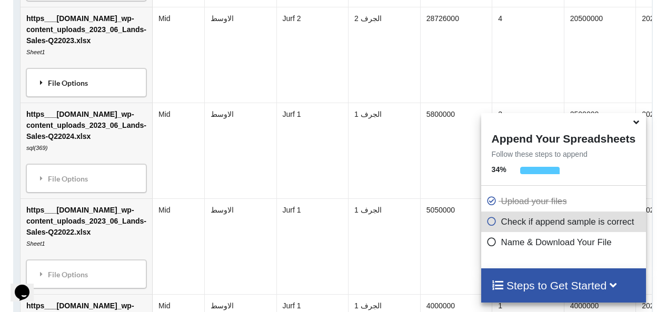
scroll to position [1202, 0]
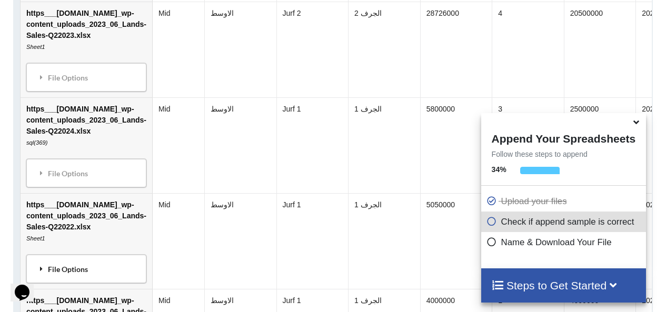
click at [81, 279] on div "File Options" at bounding box center [86, 269] width 114 height 22
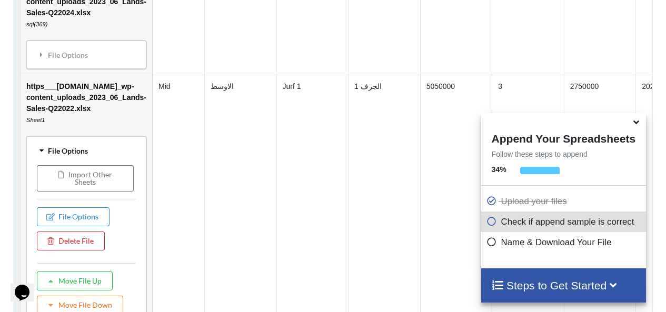
scroll to position [1413, 0]
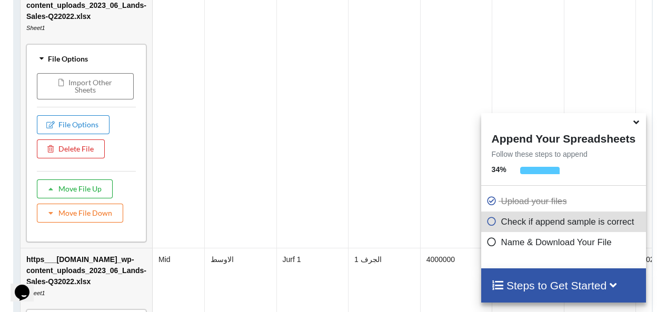
click at [93, 198] on button "Move File Up" at bounding box center [75, 189] width 76 height 19
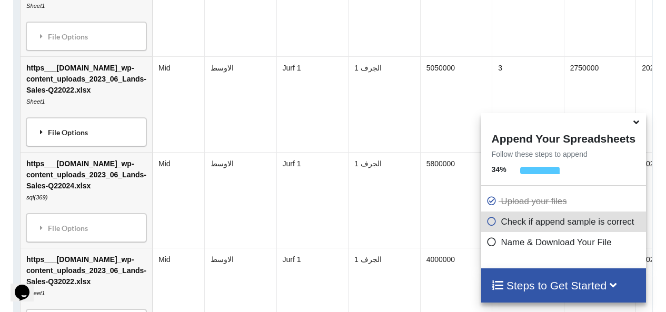
click at [114, 134] on div "File Options" at bounding box center [86, 132] width 114 height 22
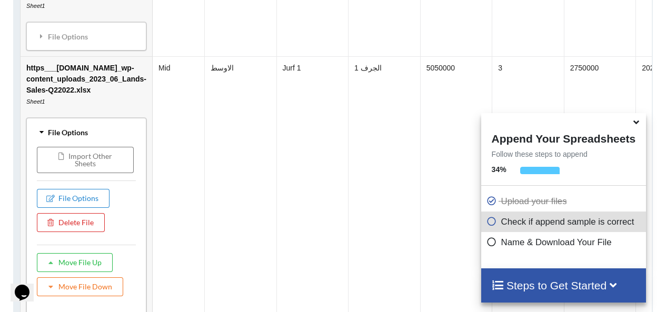
scroll to position [1413, 0]
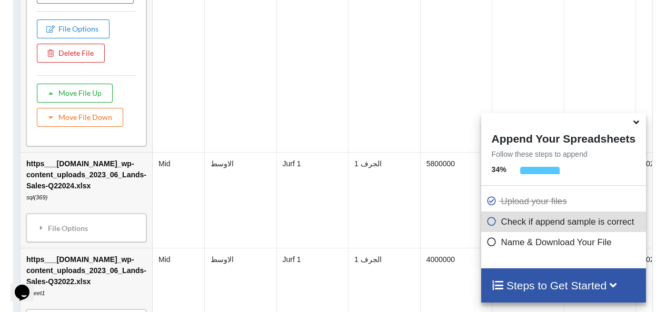
click at [70, 95] on button "Move File Up" at bounding box center [75, 93] width 76 height 19
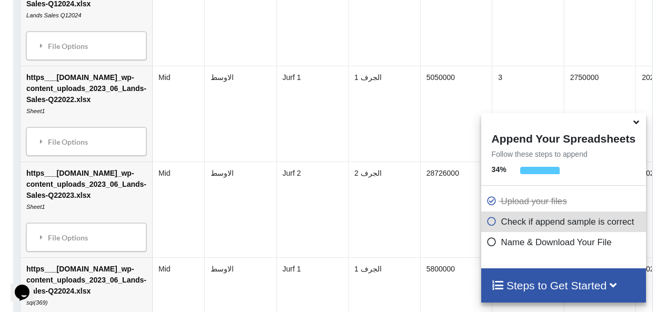
scroll to position [1085, 0]
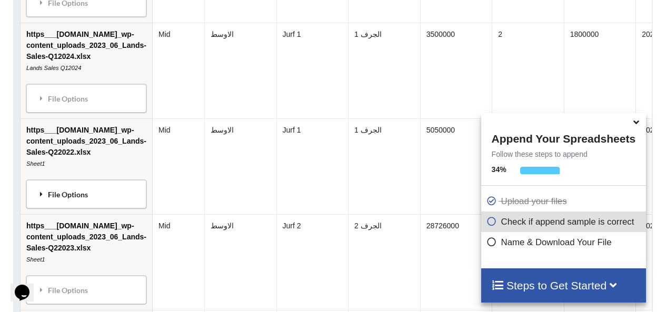
click at [82, 190] on div "File Options" at bounding box center [86, 194] width 114 height 22
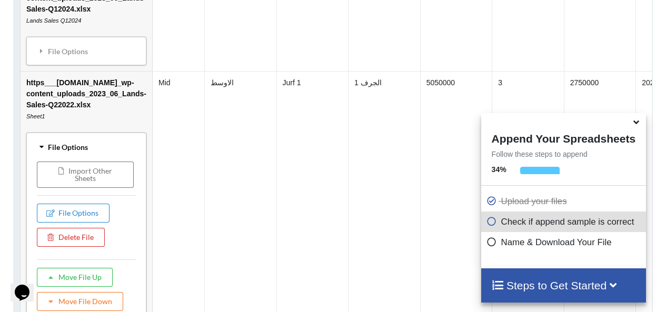
scroll to position [1138, 0]
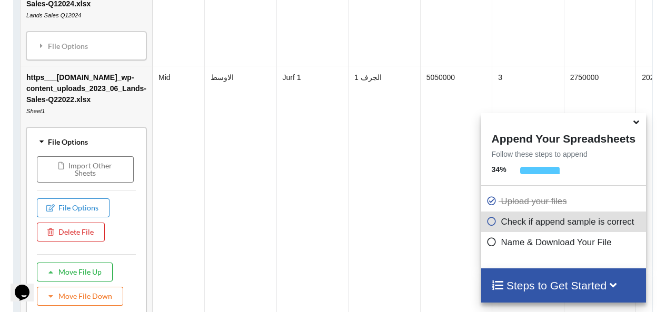
click at [77, 278] on button "Move File Up" at bounding box center [75, 272] width 76 height 19
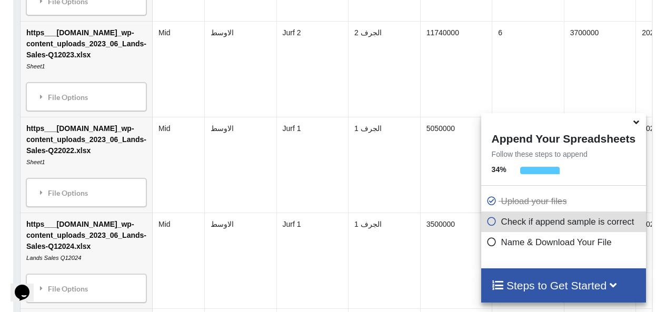
scroll to position [980, 0]
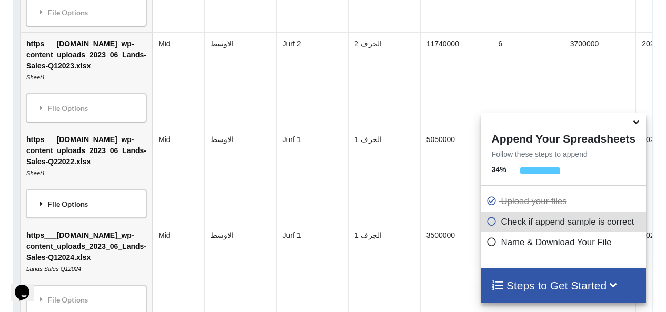
click at [99, 212] on div "File Options" at bounding box center [86, 204] width 114 height 22
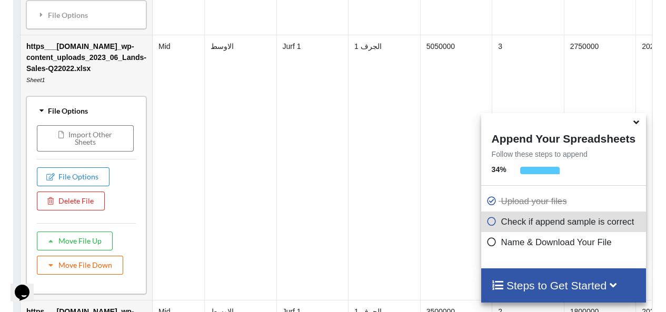
scroll to position [1085, 0]
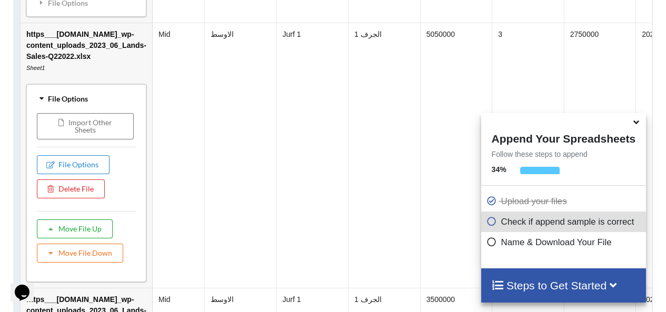
click at [84, 239] on button "Move File Up" at bounding box center [75, 229] width 76 height 19
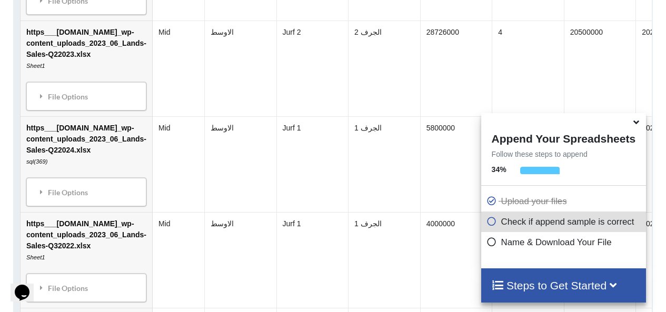
scroll to position [1285, 0]
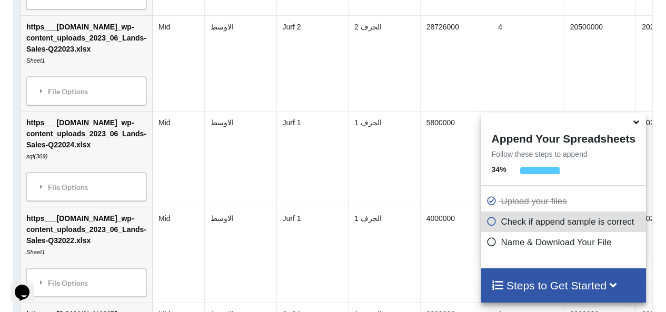
click at [73, 297] on div "File Options Import Other Sheets File Options Delete File Move File Up Move Fil…" at bounding box center [86, 283] width 120 height 28
click at [80, 291] on div "File Options" at bounding box center [86, 283] width 114 height 22
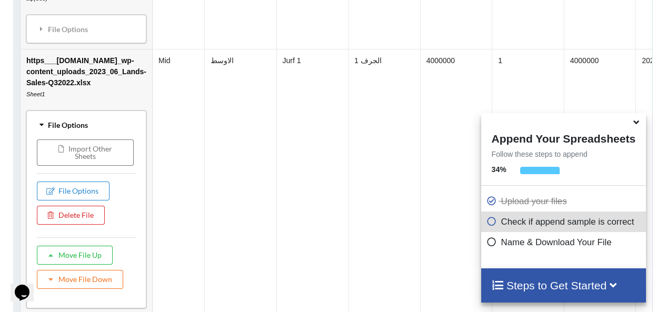
scroll to position [1443, 0]
click at [88, 260] on button "Move File Up" at bounding box center [75, 255] width 76 height 19
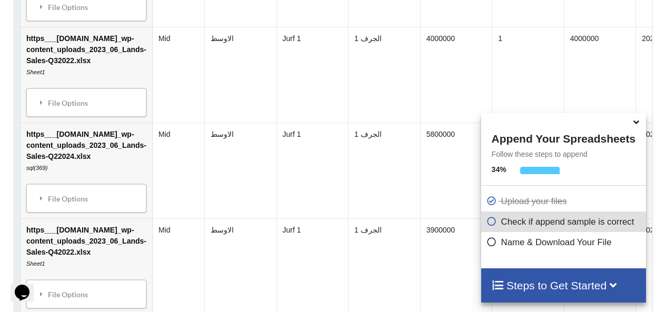
scroll to position [1337, 0]
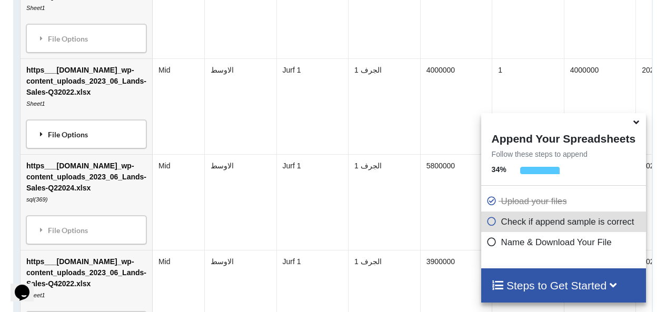
click at [94, 145] on div "File Options" at bounding box center [86, 134] width 114 height 22
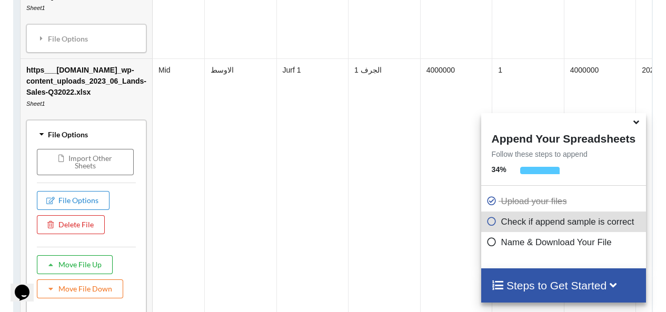
click at [79, 269] on button "Move File Up" at bounding box center [75, 264] width 76 height 19
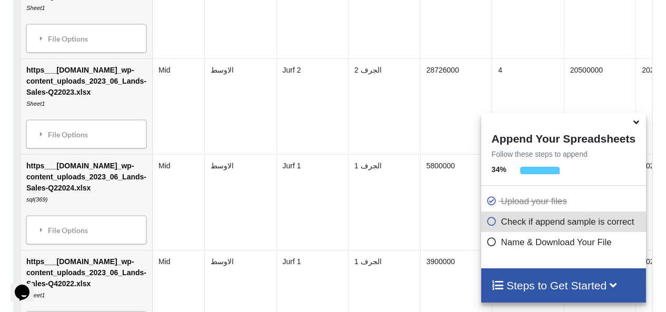
scroll to position [1179, 0]
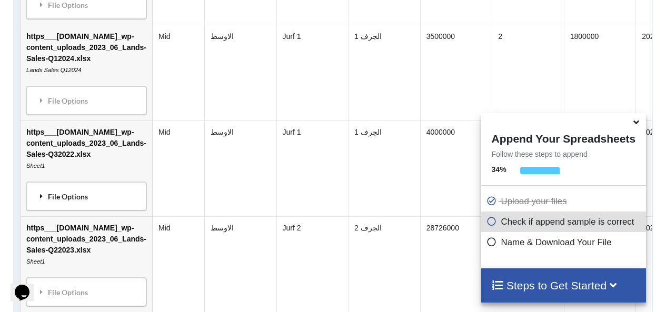
click at [83, 201] on div "File Options" at bounding box center [86, 196] width 114 height 22
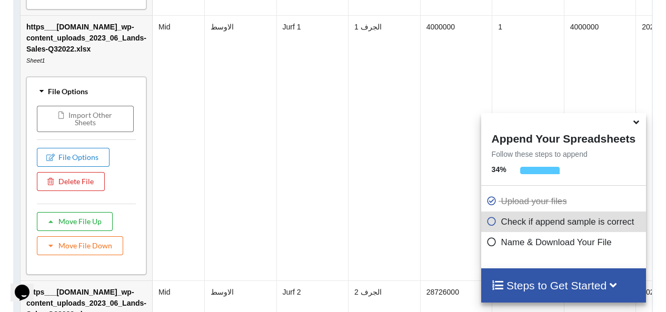
click at [85, 226] on button "Move File Up" at bounding box center [75, 221] width 76 height 19
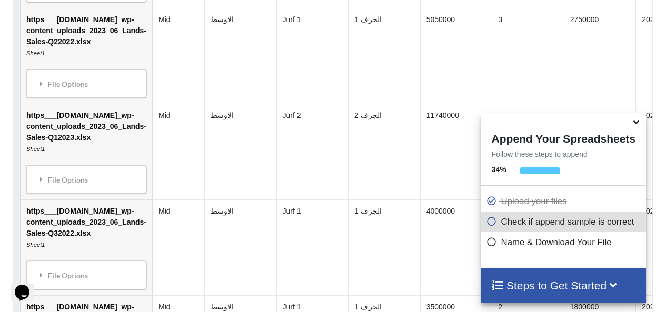
scroll to position [1010, 0]
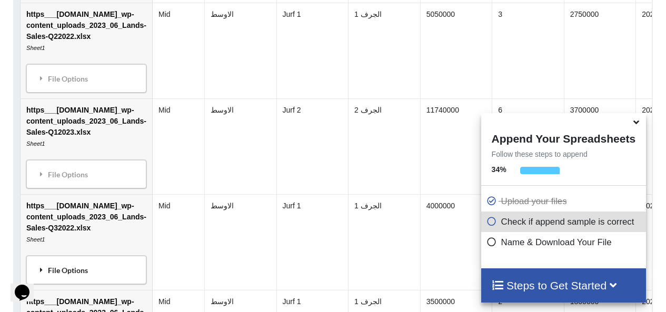
click at [76, 275] on div "File Options" at bounding box center [86, 270] width 114 height 22
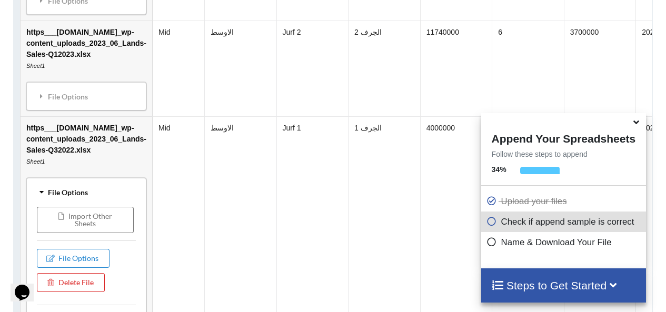
scroll to position [1115, 0]
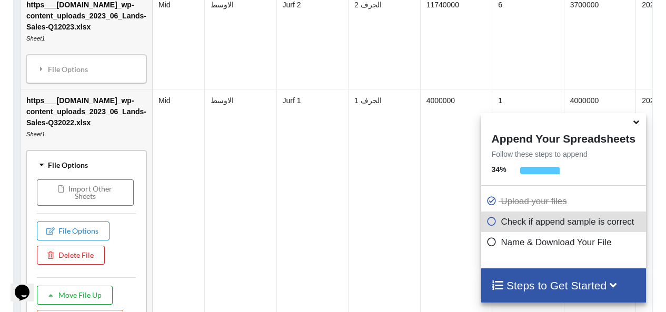
click at [80, 303] on button "Move File Up" at bounding box center [75, 295] width 76 height 19
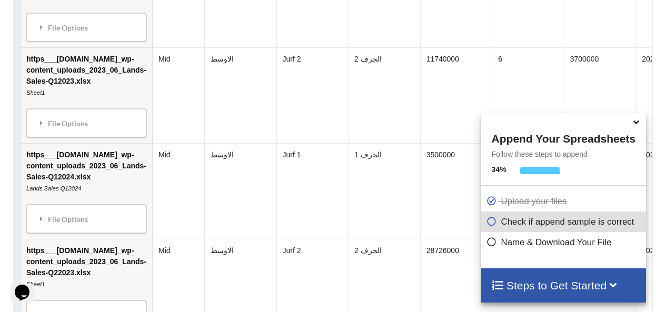
scroll to position [1168, 0]
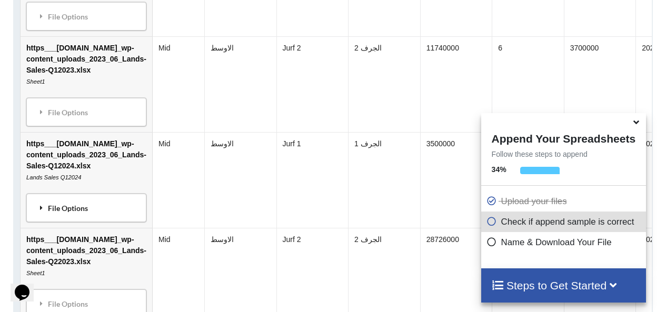
click at [102, 209] on div "File Options" at bounding box center [86, 208] width 114 height 22
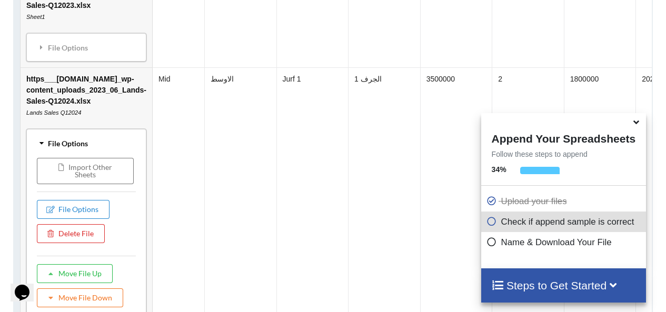
scroll to position [1273, 0]
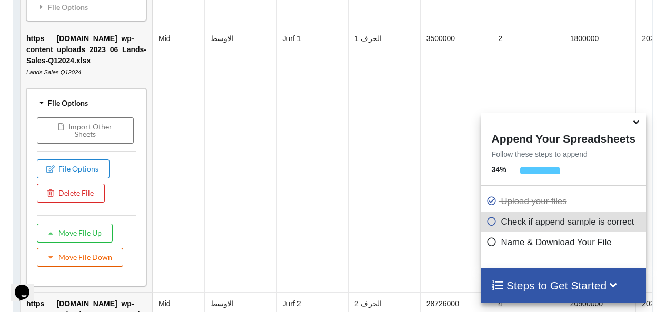
click at [85, 262] on button "Move File Down" at bounding box center [80, 257] width 86 height 19
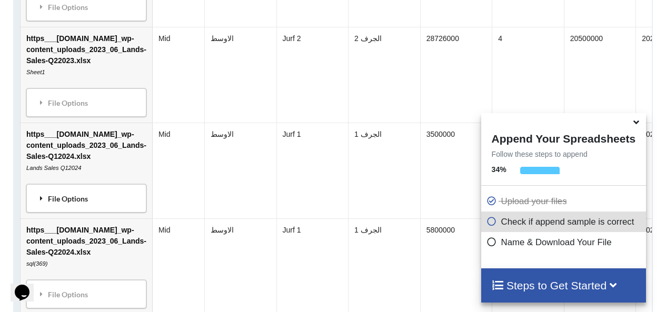
click at [106, 197] on div "File Options" at bounding box center [86, 198] width 114 height 22
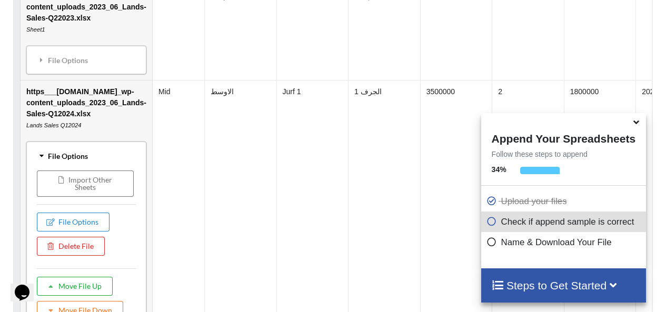
scroll to position [1326, 0]
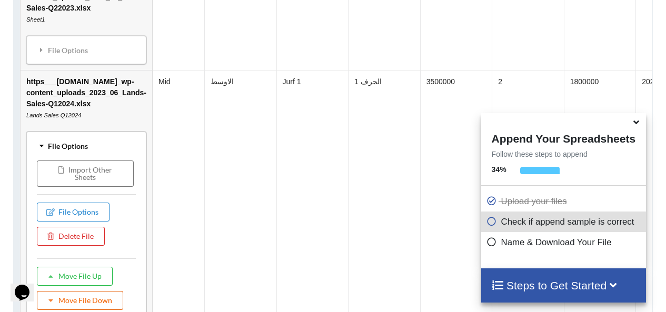
click at [99, 299] on button "Move File Down" at bounding box center [80, 300] width 86 height 19
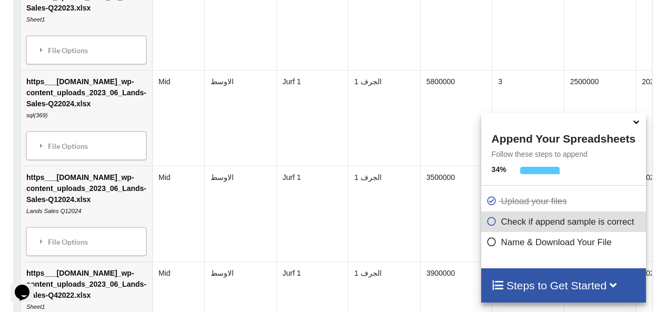
scroll to position [1378, 0]
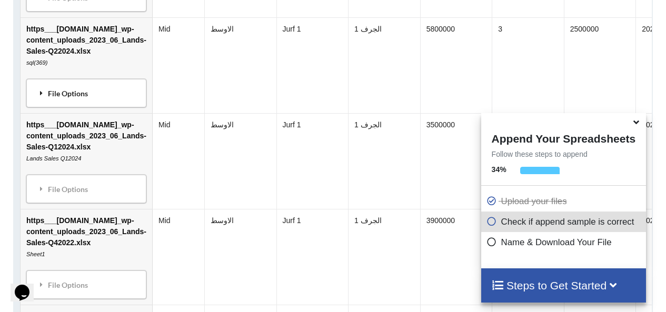
click at [93, 102] on div "File Options" at bounding box center [86, 93] width 114 height 22
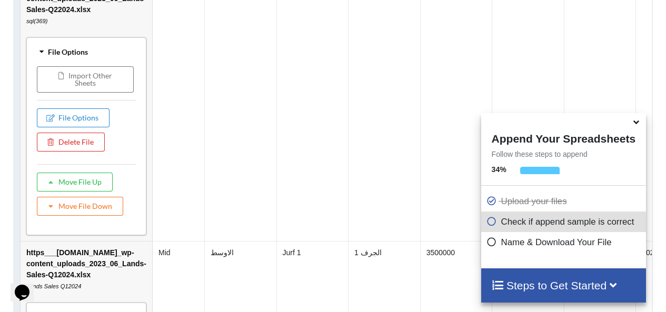
scroll to position [1431, 0]
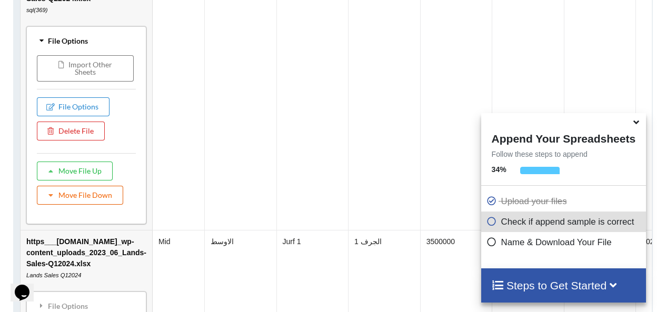
click at [87, 199] on button "Move File Down" at bounding box center [80, 195] width 86 height 19
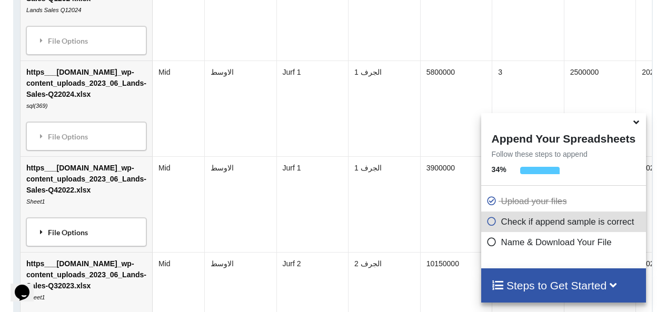
click at [75, 241] on div "File Options" at bounding box center [86, 232] width 114 height 22
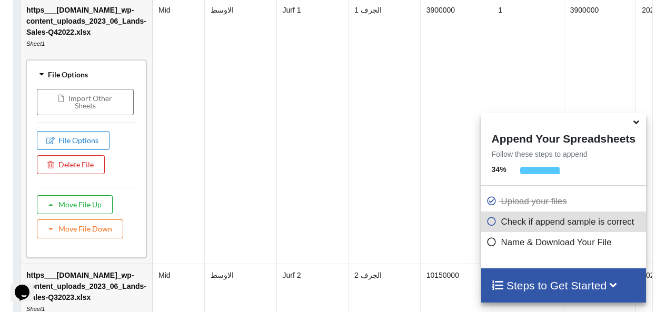
click at [94, 214] on button "Move File Up" at bounding box center [75, 204] width 76 height 19
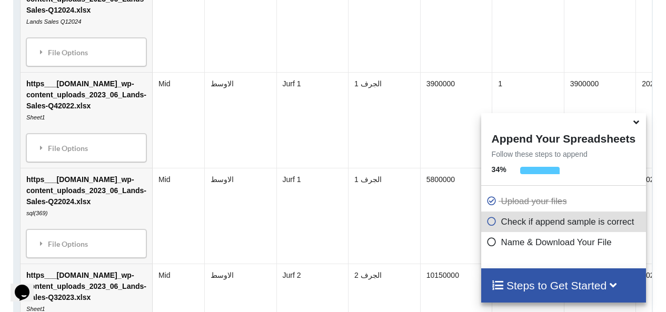
scroll to position [1367, 0]
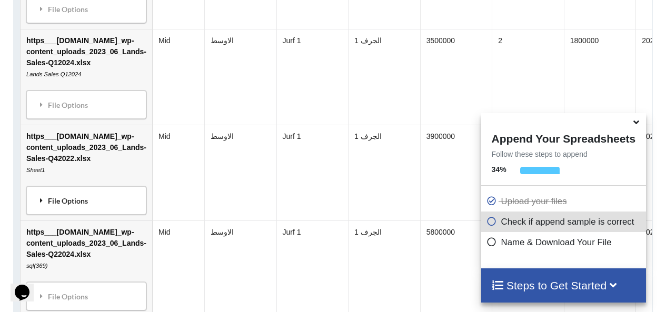
click at [103, 210] on div "File Options" at bounding box center [86, 201] width 114 height 22
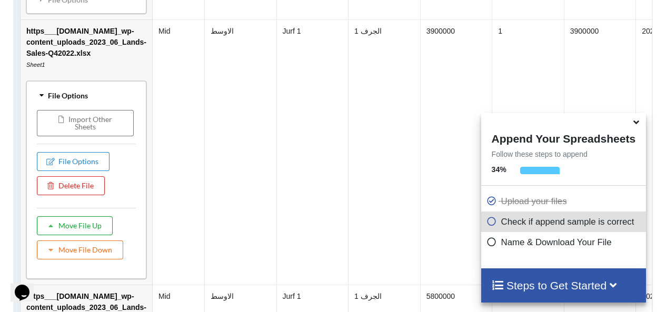
click at [81, 235] on button "Move File Up" at bounding box center [75, 225] width 76 height 19
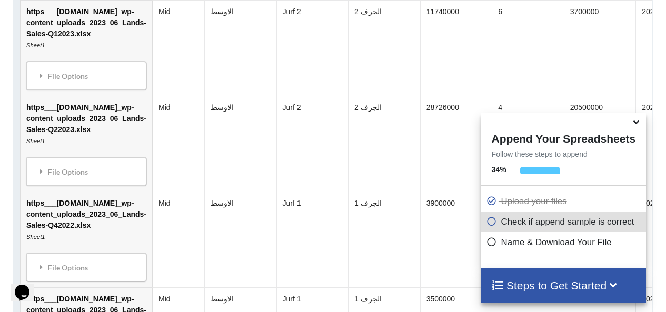
scroll to position [1197, 0]
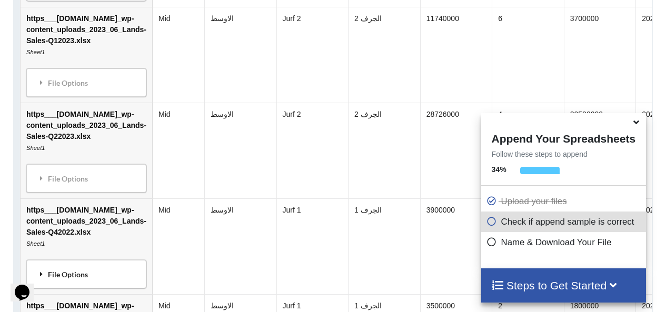
click at [93, 277] on div "File Options" at bounding box center [86, 274] width 114 height 22
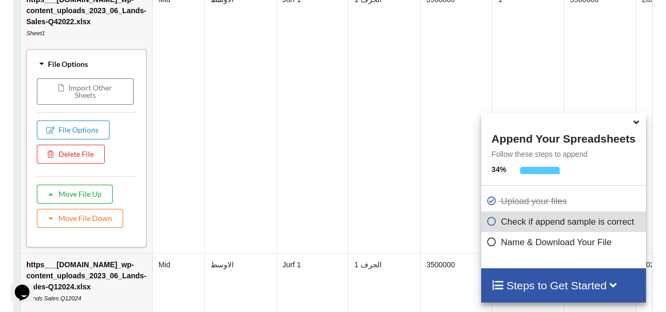
click at [83, 201] on button "Move File Up" at bounding box center [75, 194] width 76 height 19
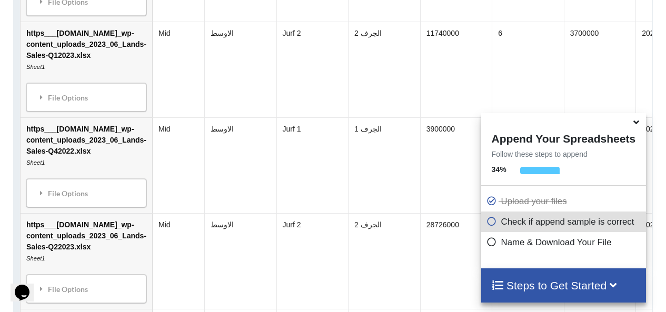
scroll to position [1186, 0]
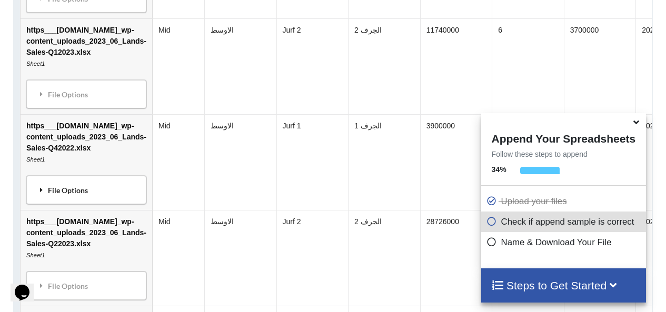
click at [92, 190] on div "File Options" at bounding box center [86, 190] width 114 height 22
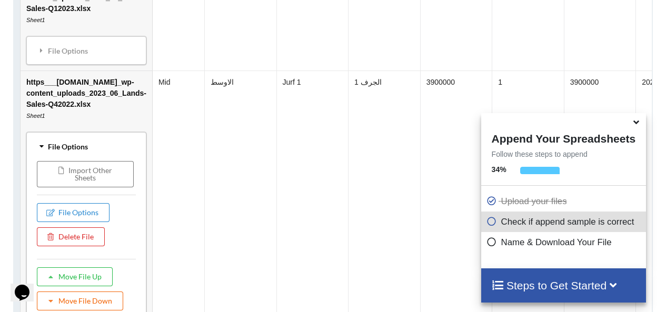
scroll to position [1238, 0]
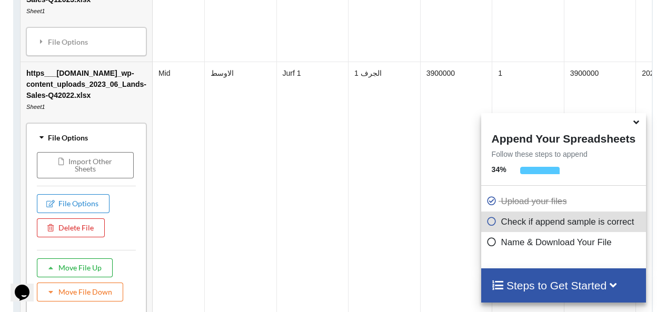
click at [94, 271] on button "Move File Up" at bounding box center [75, 268] width 76 height 19
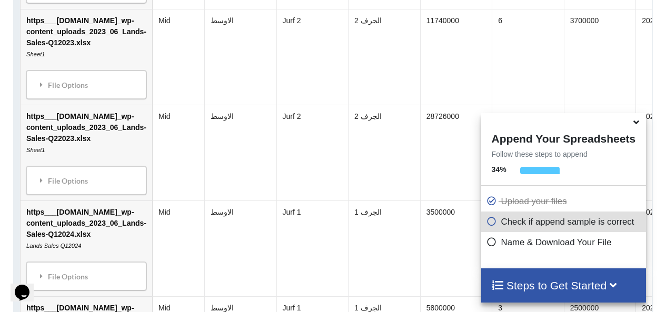
scroll to position [1344, 0]
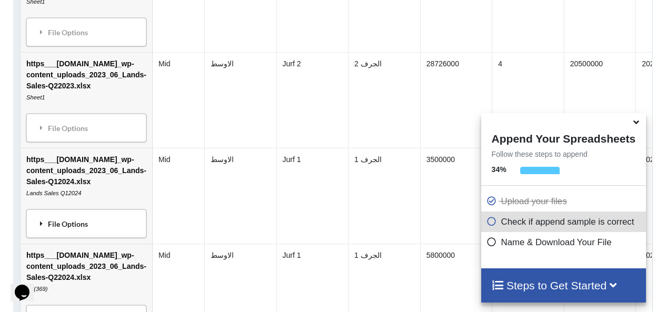
click at [89, 229] on div "File Options" at bounding box center [86, 224] width 114 height 22
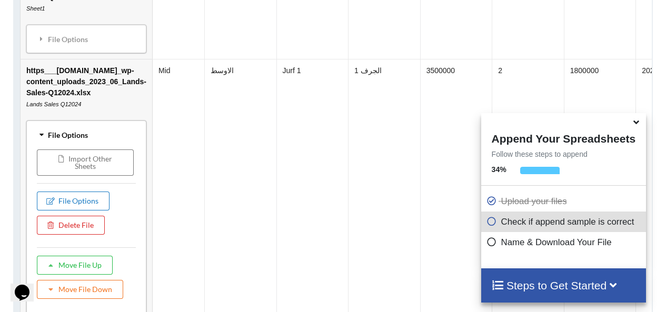
scroll to position [1502, 0]
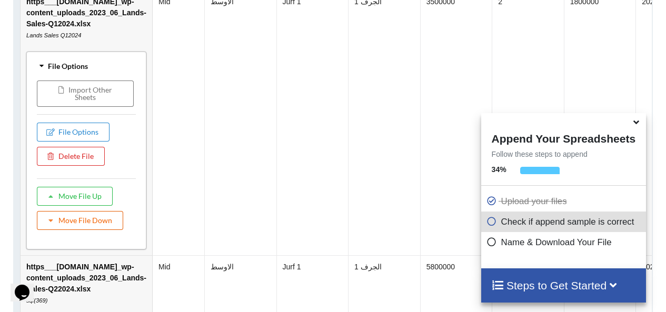
click at [88, 229] on button "Move File Down" at bounding box center [80, 220] width 86 height 19
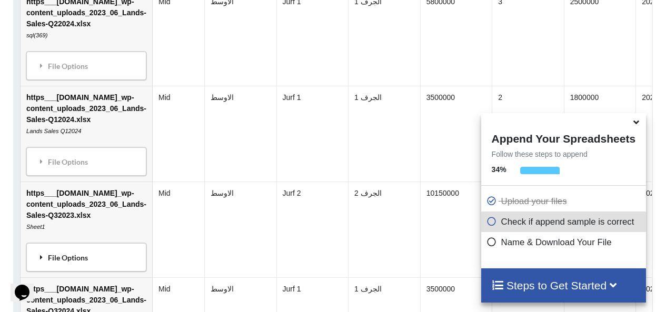
click at [65, 261] on div "File Options" at bounding box center [86, 257] width 114 height 22
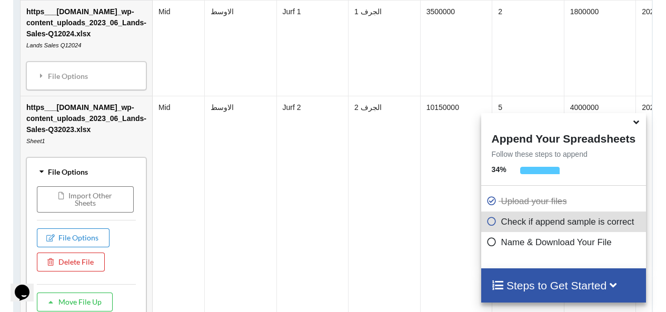
scroll to position [1607, 0]
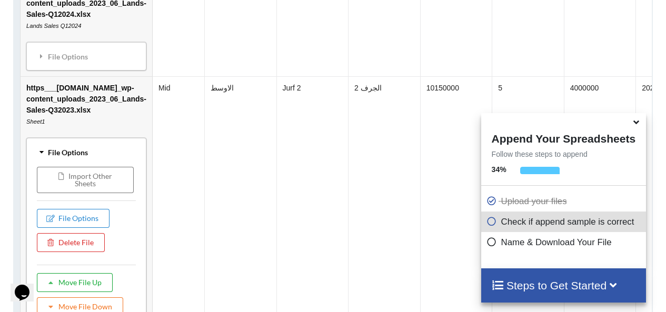
click at [98, 290] on button "Move File Up" at bounding box center [75, 282] width 76 height 19
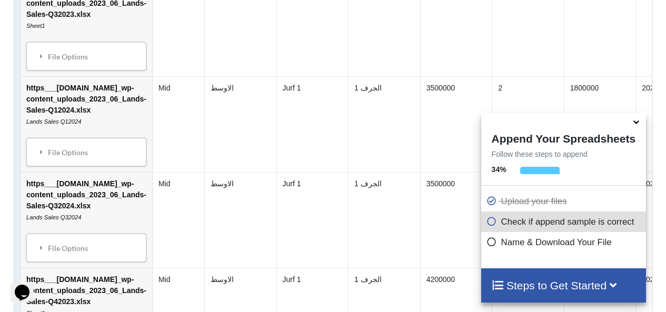
scroll to position [1712, 0]
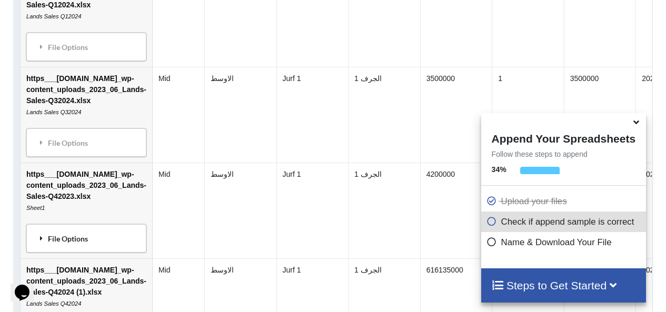
click at [86, 246] on div "File Options" at bounding box center [86, 239] width 114 height 22
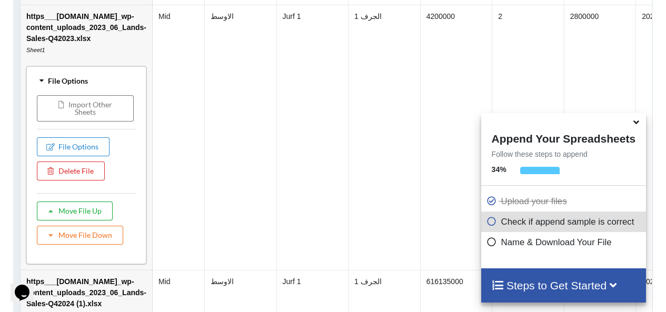
click at [80, 218] on button "Move File Up" at bounding box center [75, 211] width 76 height 19
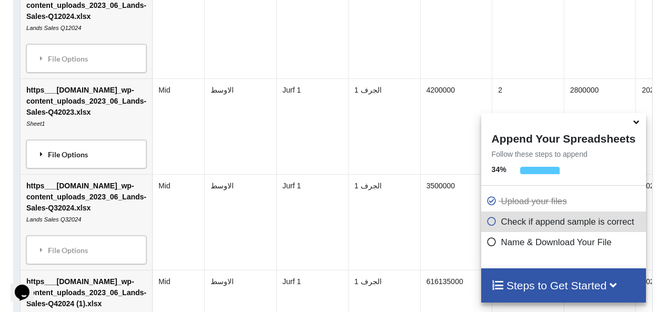
click at [57, 164] on div "File Options" at bounding box center [86, 154] width 114 height 22
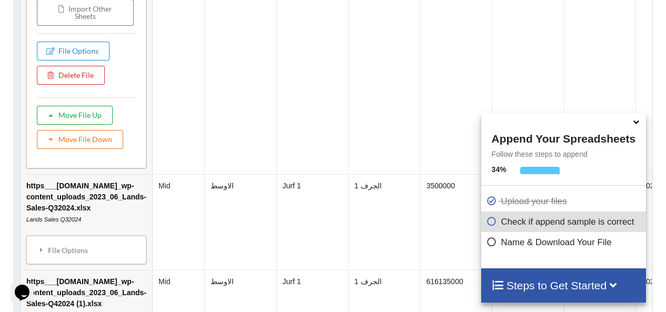
click at [98, 123] on button "Move File Up" at bounding box center [75, 115] width 76 height 19
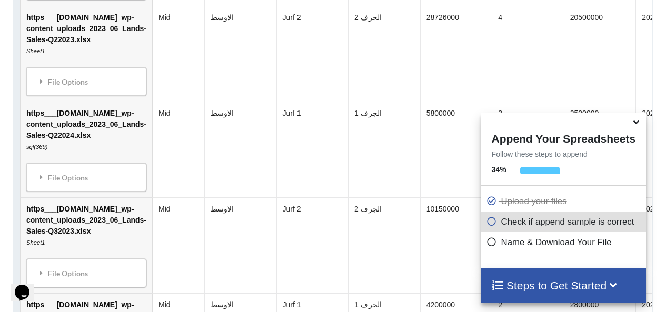
scroll to position [1385, 0]
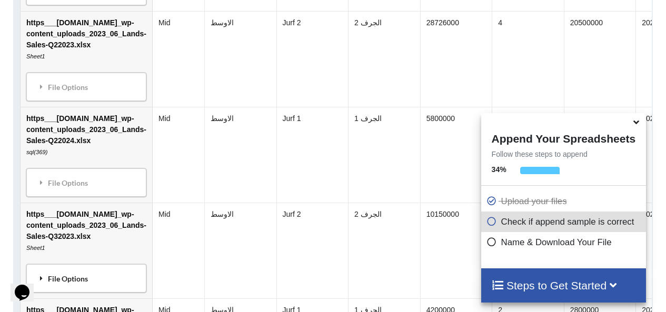
click at [89, 277] on div "File Options" at bounding box center [86, 279] width 114 height 22
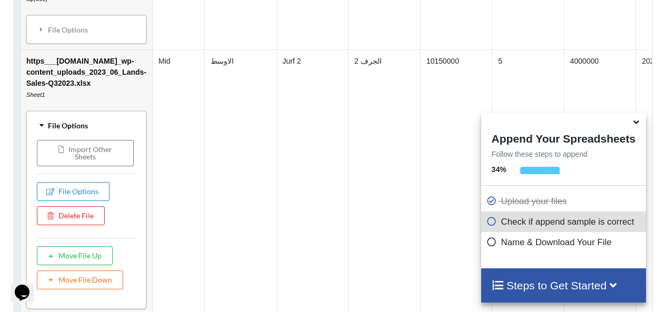
scroll to position [1543, 0]
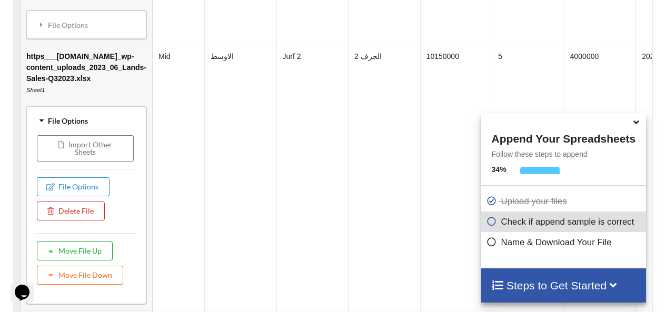
click at [97, 254] on button "Move File Up" at bounding box center [75, 251] width 76 height 19
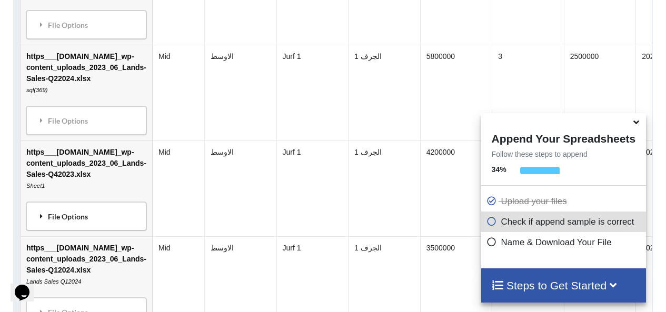
click at [89, 220] on div "File Options" at bounding box center [86, 216] width 114 height 22
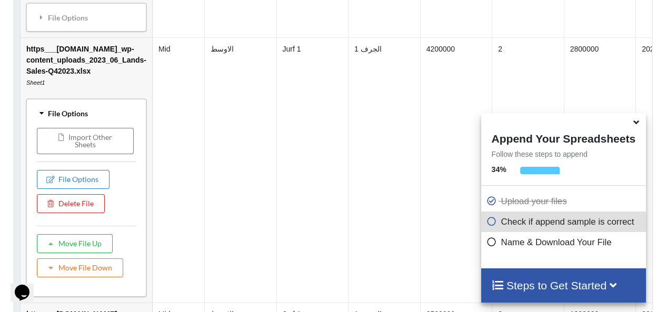
scroll to position [1701, 0]
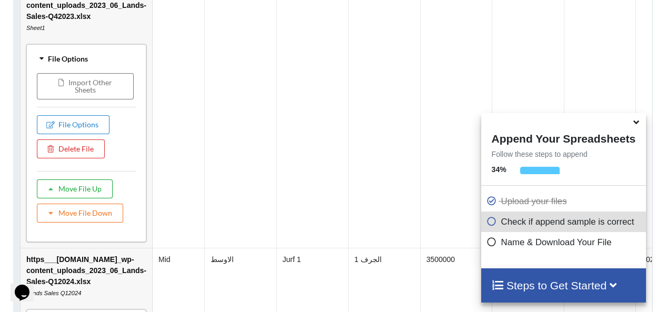
click at [86, 195] on button "Move File Up" at bounding box center [75, 189] width 76 height 19
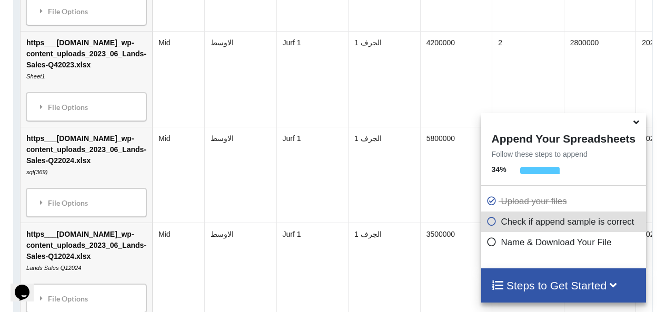
scroll to position [1584, 0]
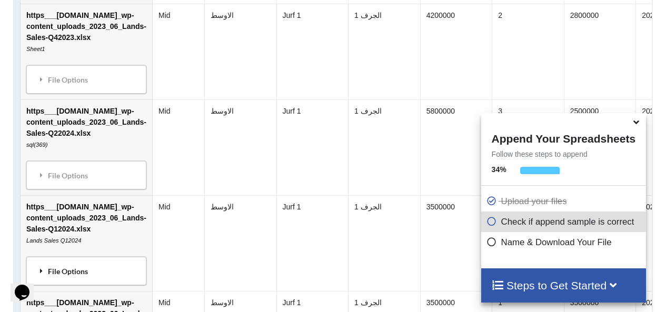
click at [97, 280] on div "File Options" at bounding box center [86, 271] width 114 height 22
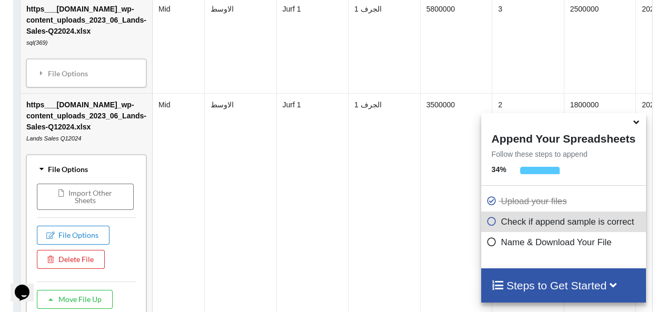
scroll to position [1742, 0]
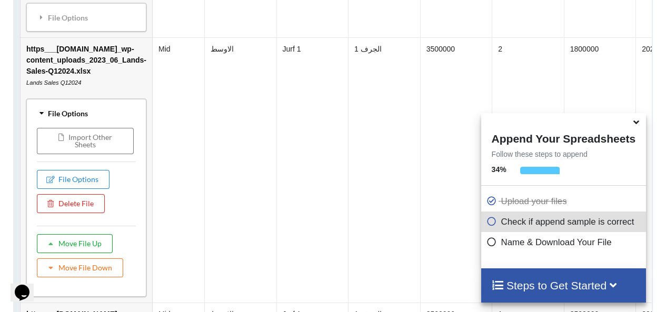
click at [85, 246] on button "Move File Up" at bounding box center [75, 243] width 76 height 19
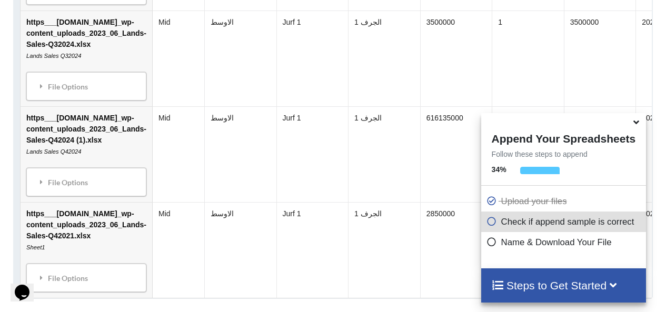
scroll to position [1888, 0]
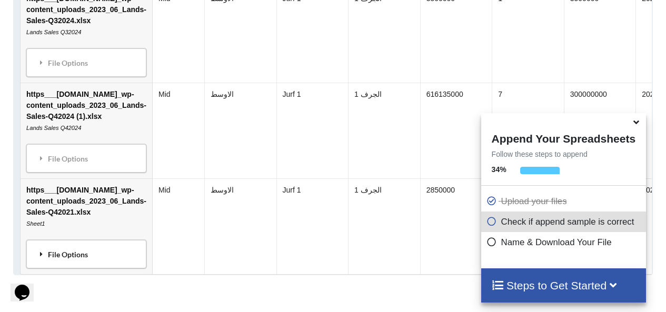
click at [84, 258] on div "File Options" at bounding box center [86, 254] width 114 height 22
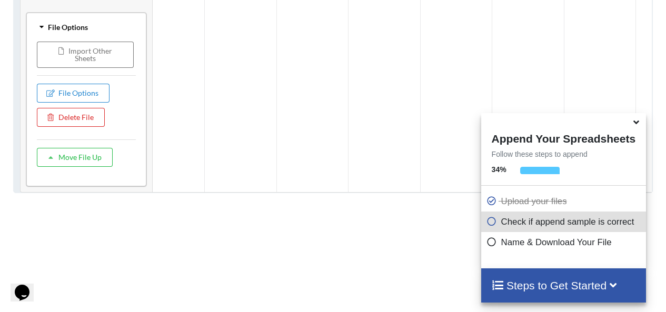
scroll to position [2024, 0]
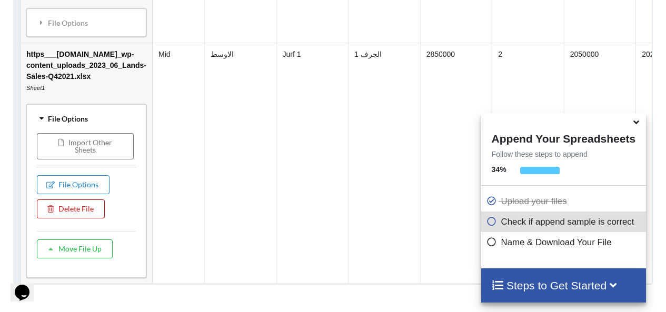
click at [70, 213] on button "Delete File" at bounding box center [71, 209] width 68 height 19
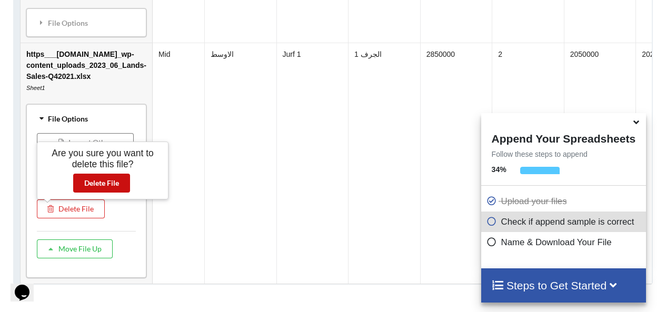
click at [94, 186] on button "Delete File" at bounding box center [101, 183] width 57 height 19
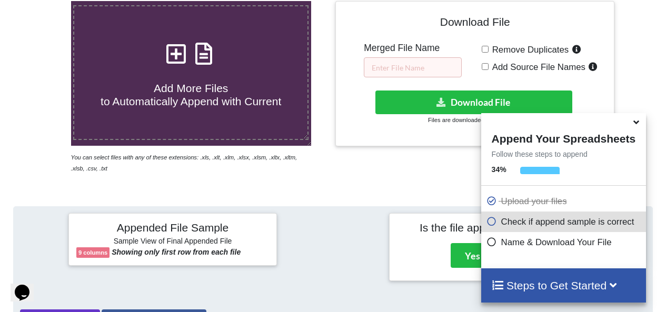
scroll to position [203, 0]
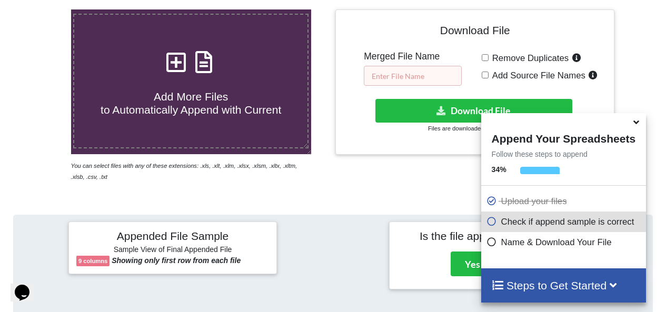
click at [412, 71] on input "text" at bounding box center [413, 76] width 98 height 20
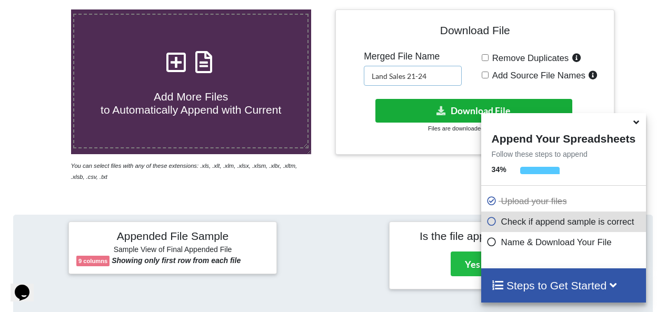
type input "Land Sales 21-24"
click at [415, 102] on button "Download File" at bounding box center [475, 111] width 198 height 24
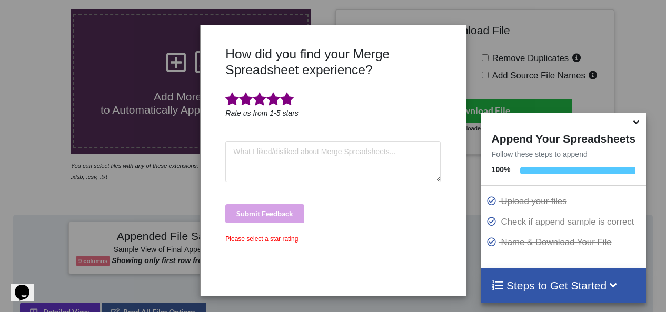
click at [284, 100] on span at bounding box center [287, 99] width 14 height 15
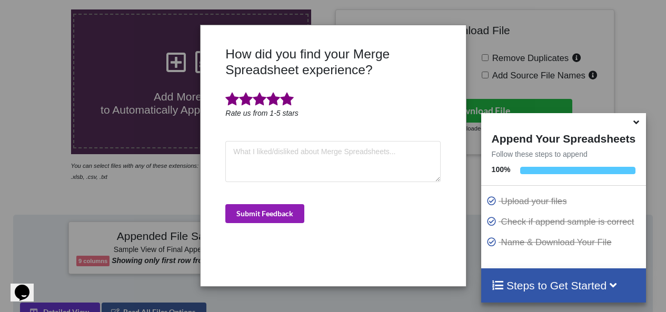
click at [285, 214] on button "Submit Feedback" at bounding box center [264, 213] width 79 height 19
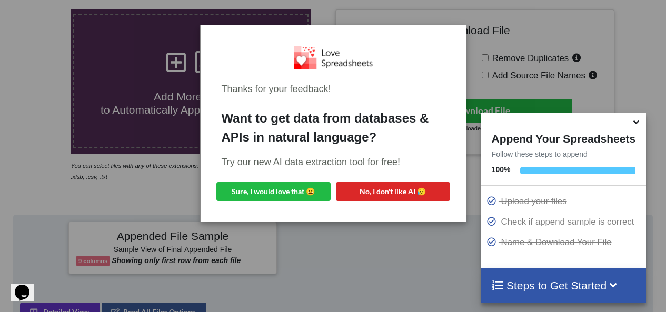
click at [207, 192] on div "Thanks for your feedback! Want to get data from databases & APIs in natural lan…" at bounding box center [333, 123] width 265 height 196
click at [426, 190] on button "No, I don't like AI 😥" at bounding box center [393, 191] width 114 height 19
